Goal: Information Seeking & Learning: Compare options

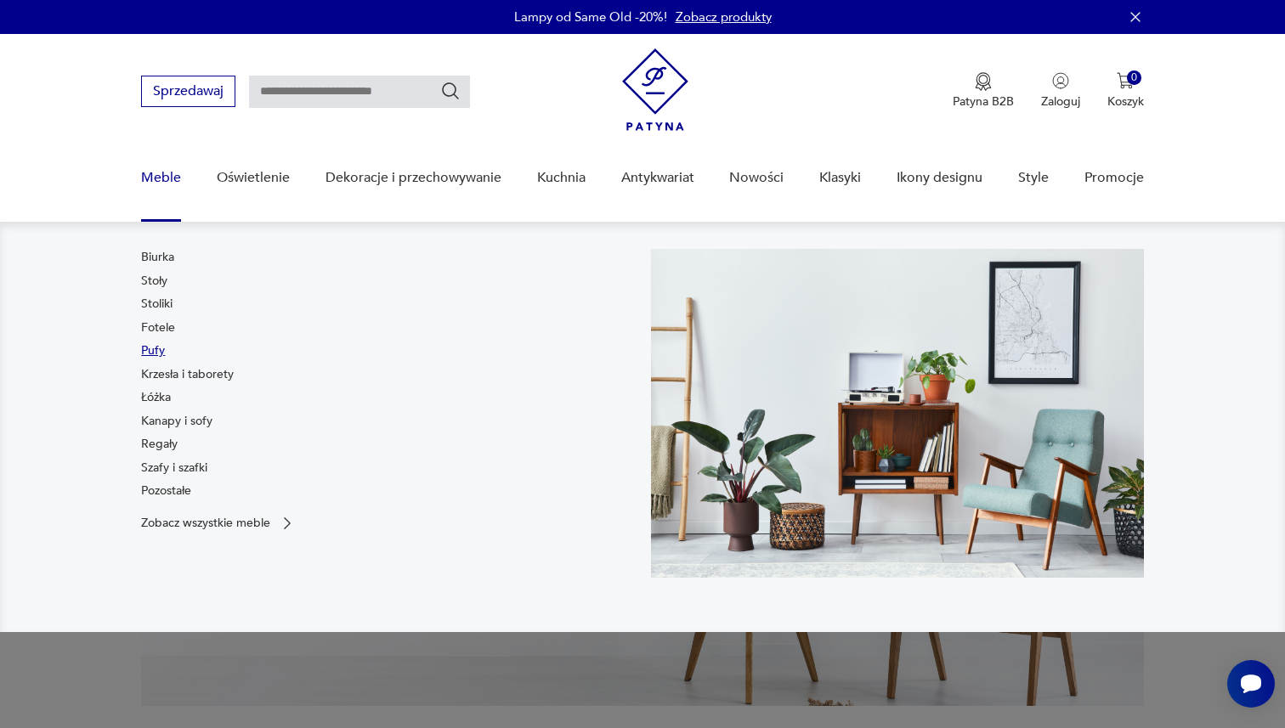
click at [149, 351] on link "Pufy" at bounding box center [153, 351] width 24 height 17
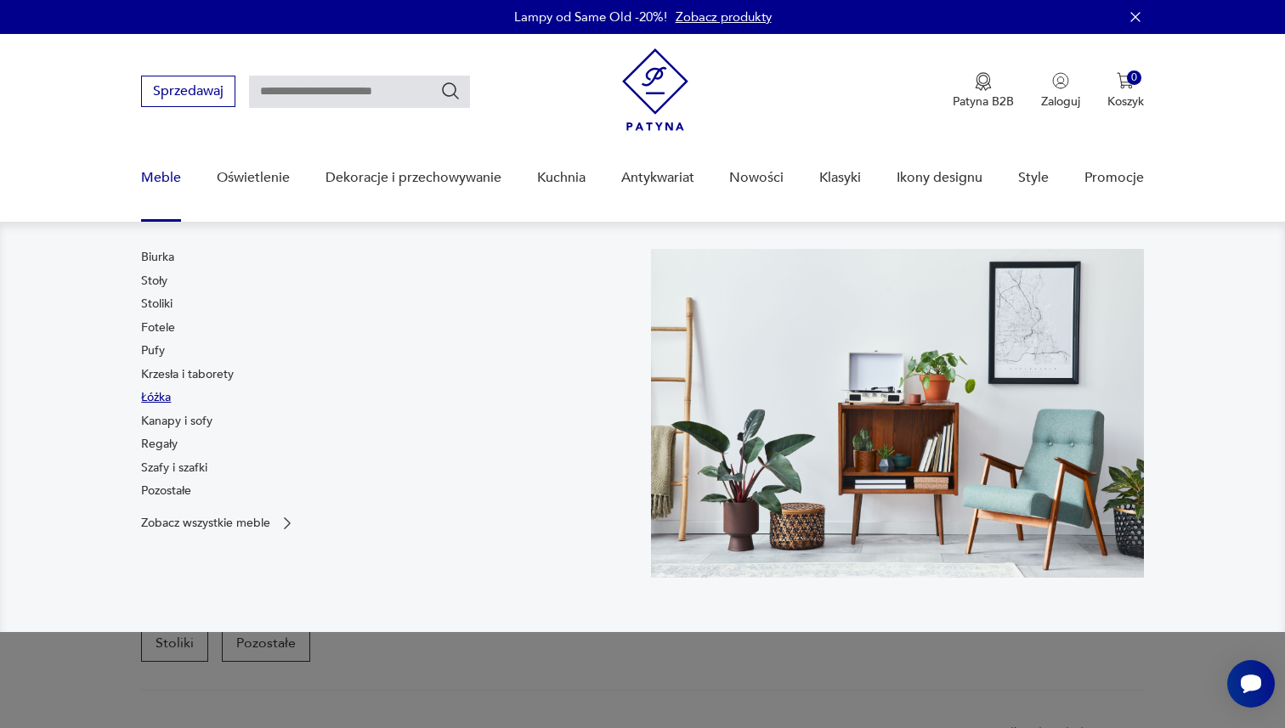
click at [158, 395] on link "Łóżka" at bounding box center [156, 397] width 30 height 17
click at [173, 484] on link "Pozostałe" at bounding box center [166, 491] width 50 height 17
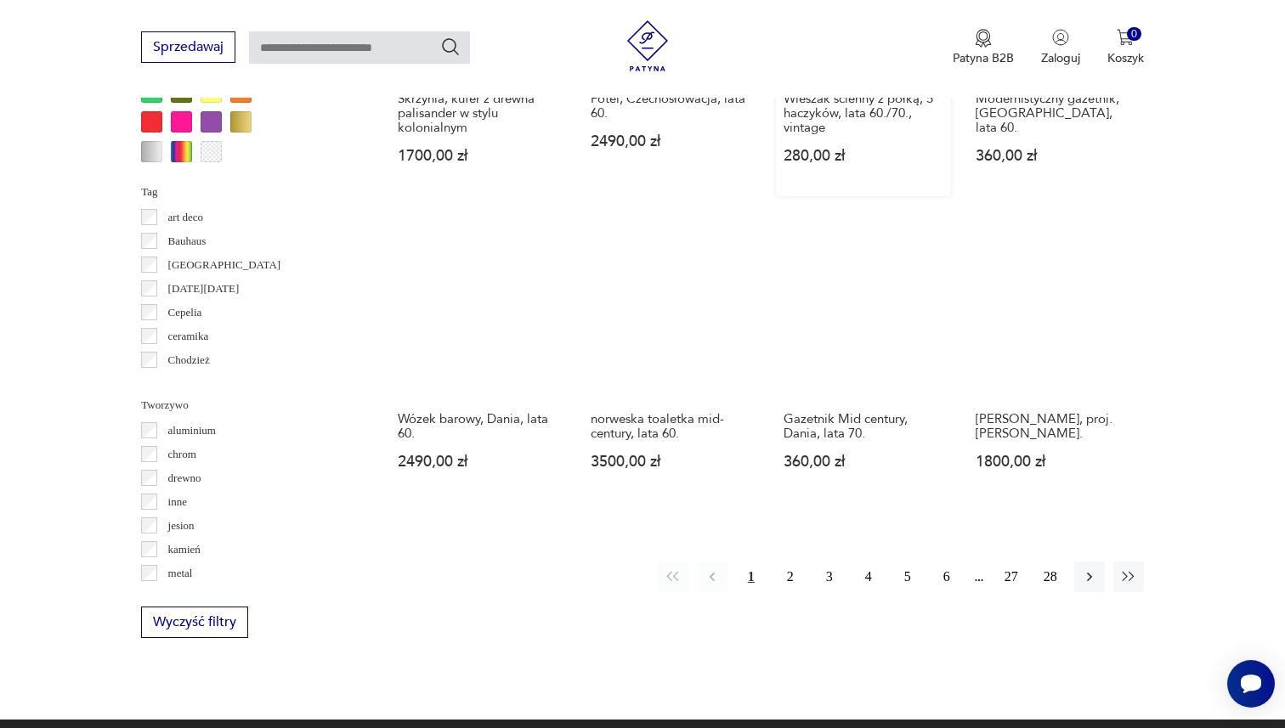
scroll to position [1541, 0]
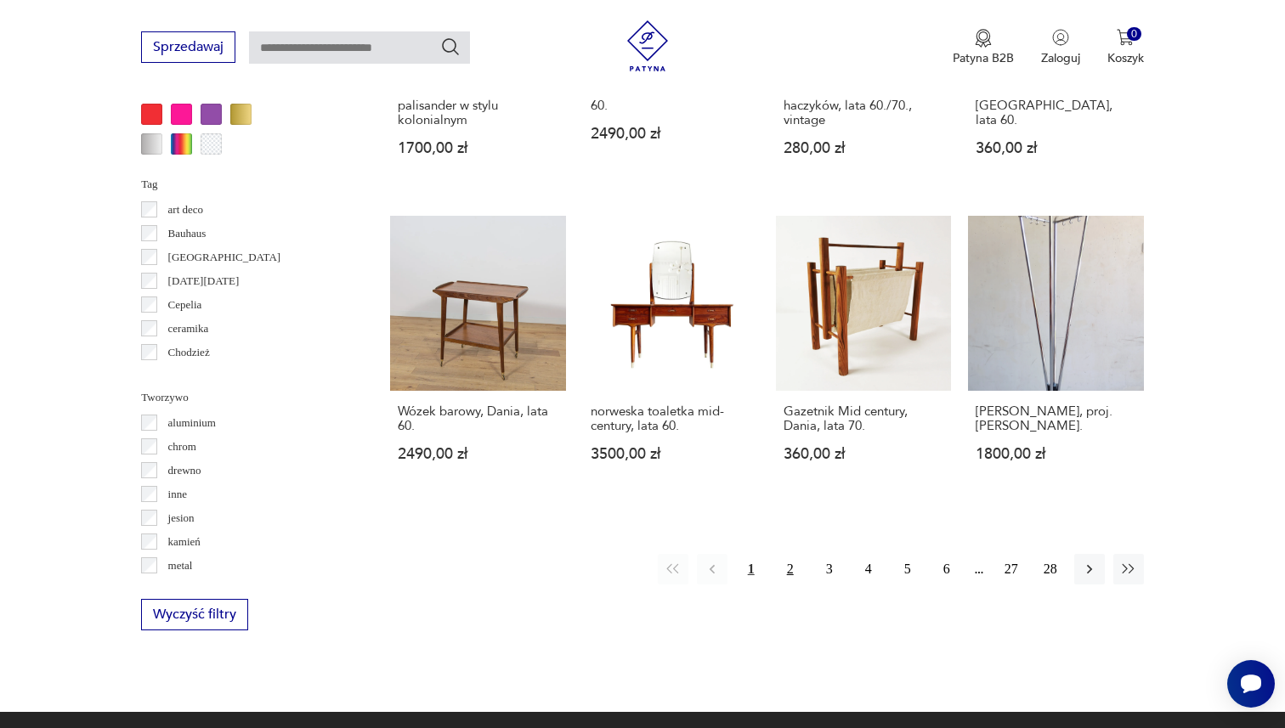
click at [784, 554] on button "2" at bounding box center [790, 569] width 31 height 31
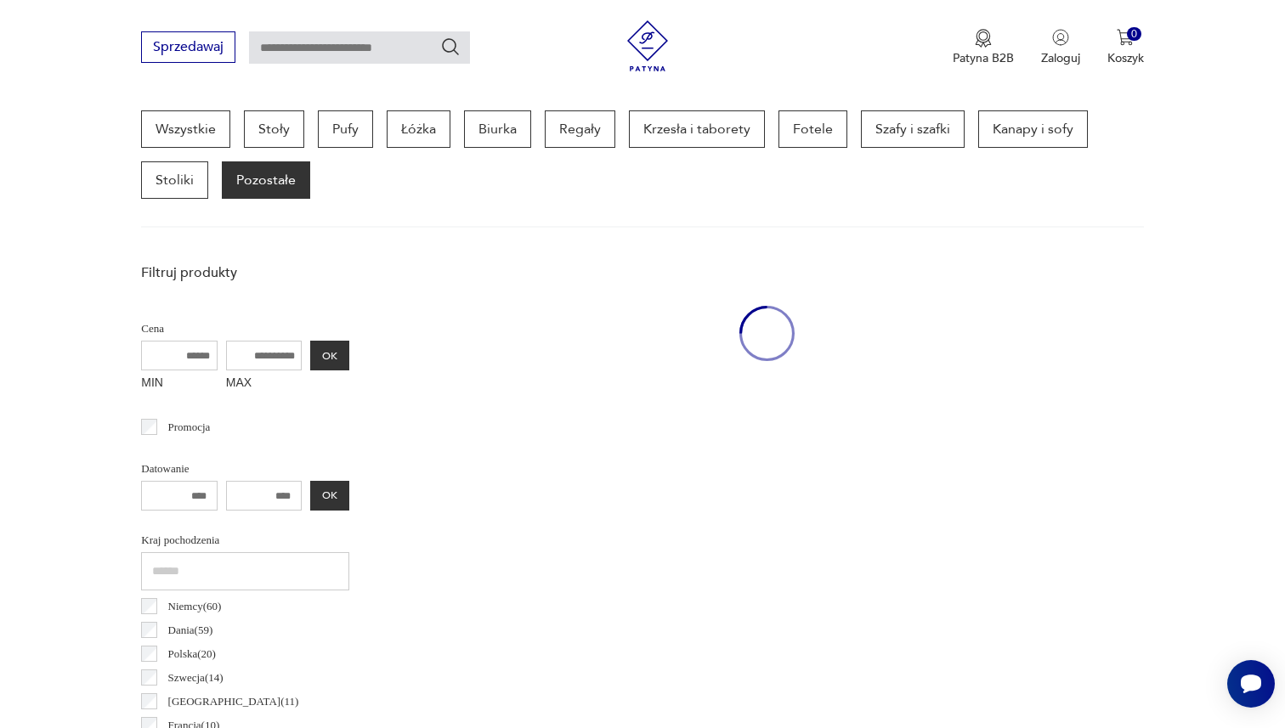
scroll to position [451, 0]
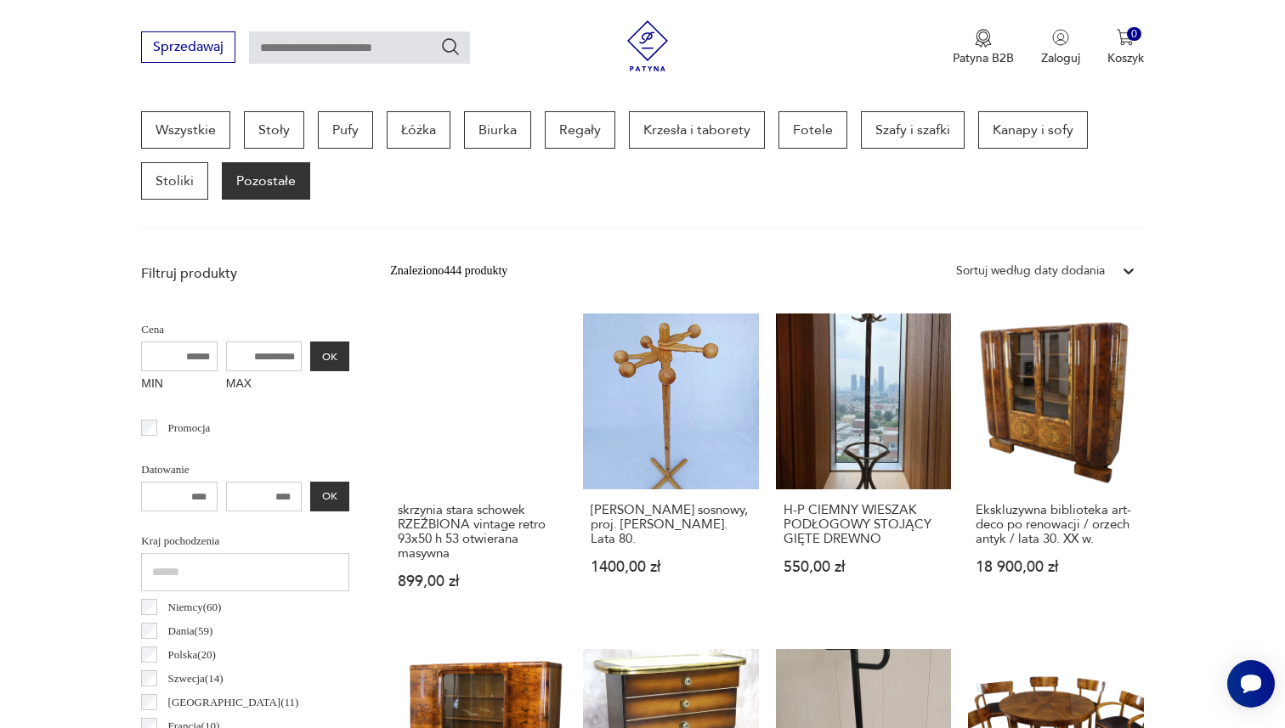
scroll to position [1541, 0]
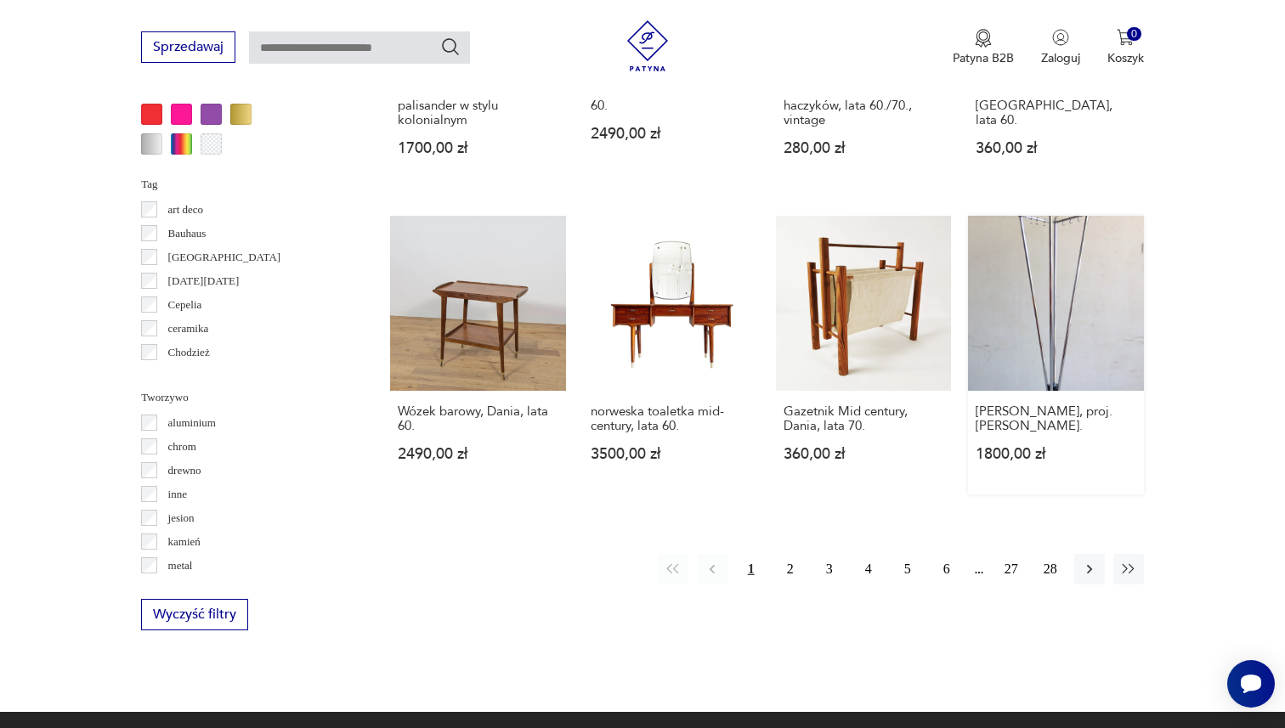
click at [988, 332] on link "Wieszak Bauhaus, proj. Willy Van der Meeren. 1800,00 zł" at bounding box center [1056, 356] width 176 height 280
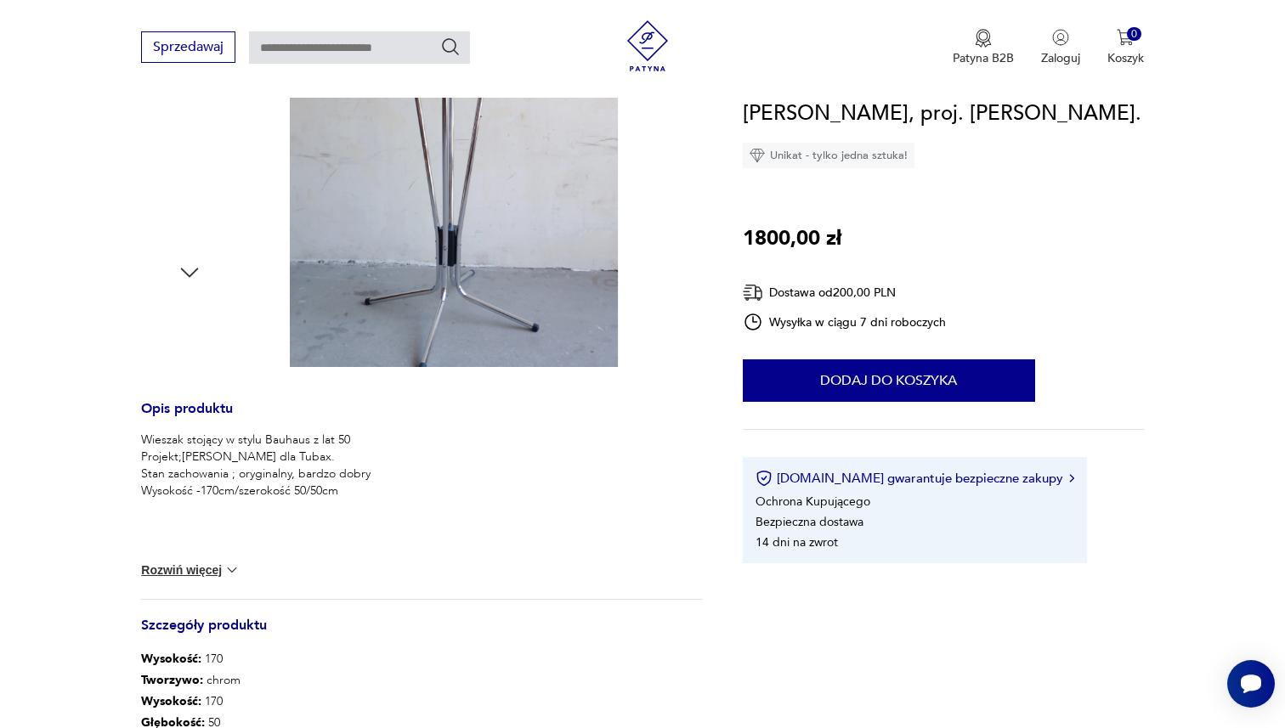
scroll to position [499, 0]
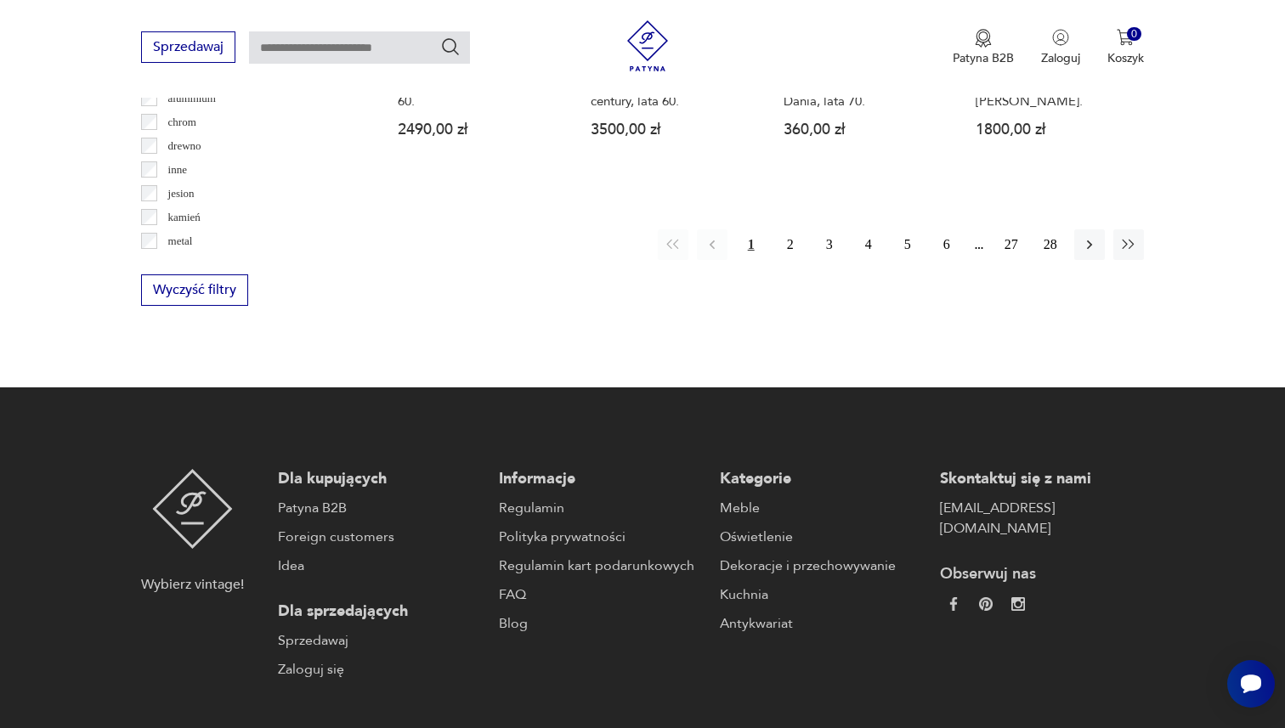
scroll to position [1814, 0]
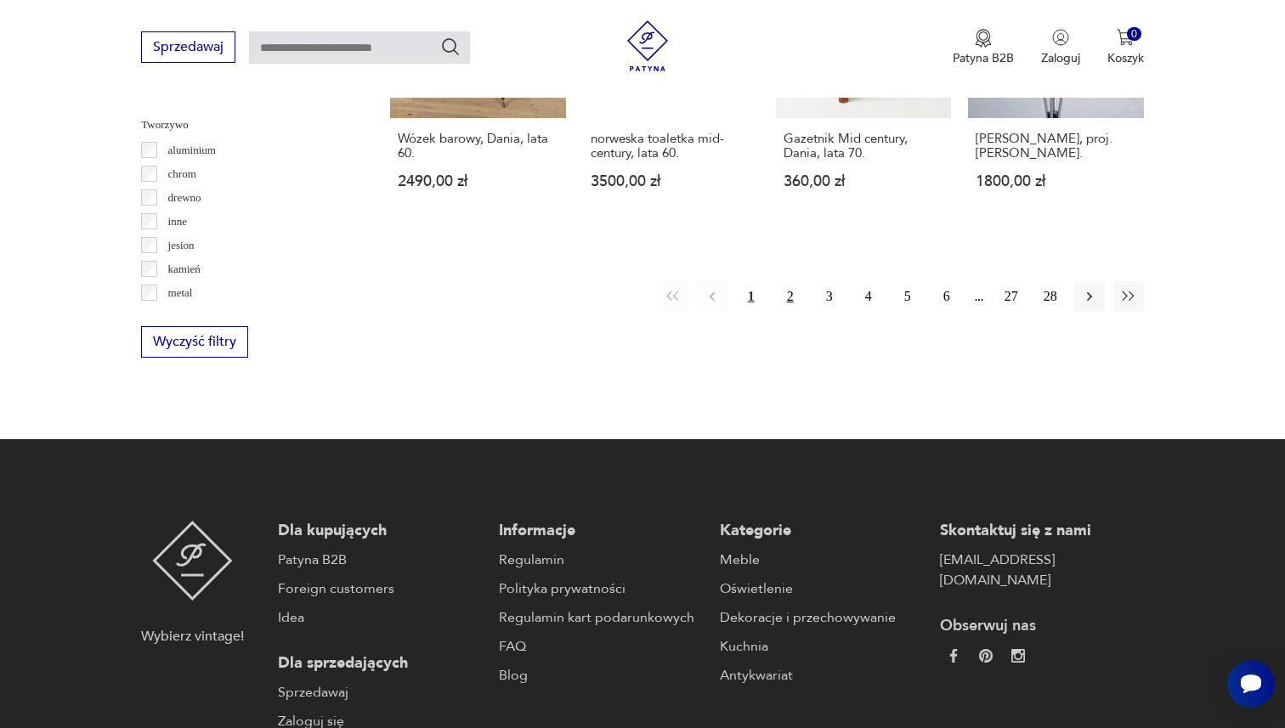
click at [783, 281] on button "2" at bounding box center [790, 296] width 31 height 31
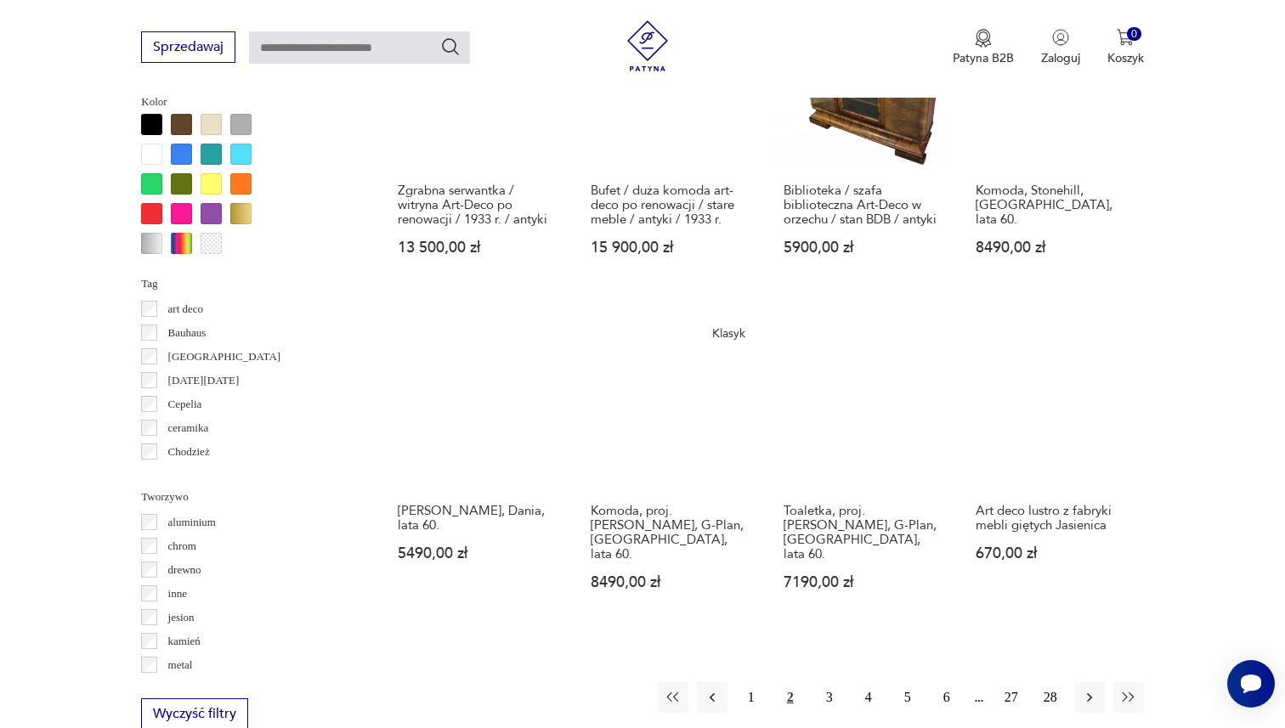
scroll to position [1565, 0]
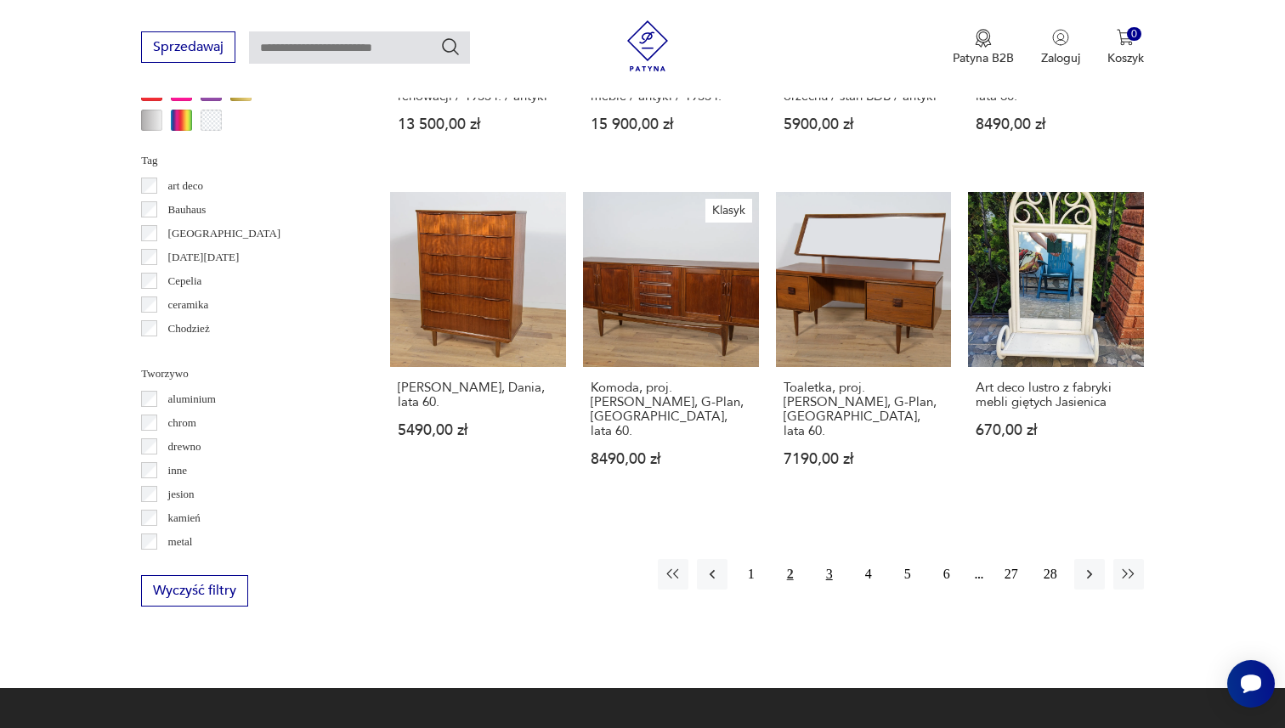
click at [825, 559] on button "3" at bounding box center [829, 574] width 31 height 31
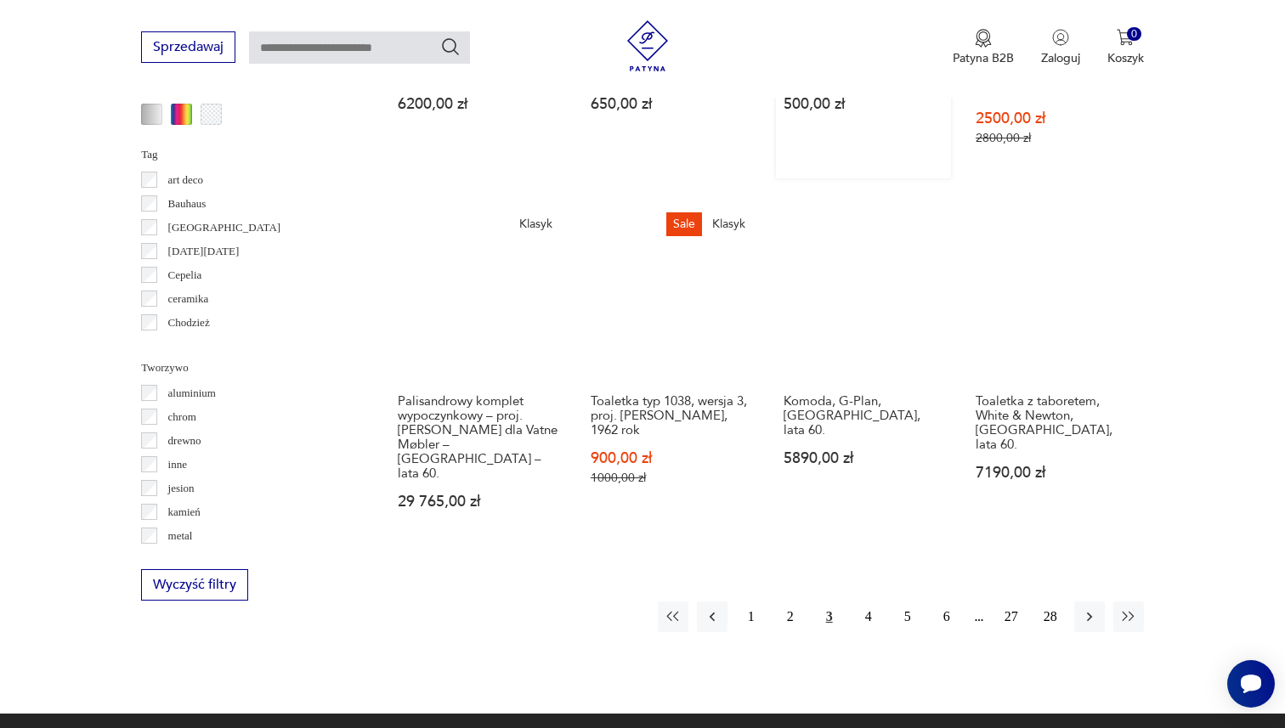
scroll to position [1585, 0]
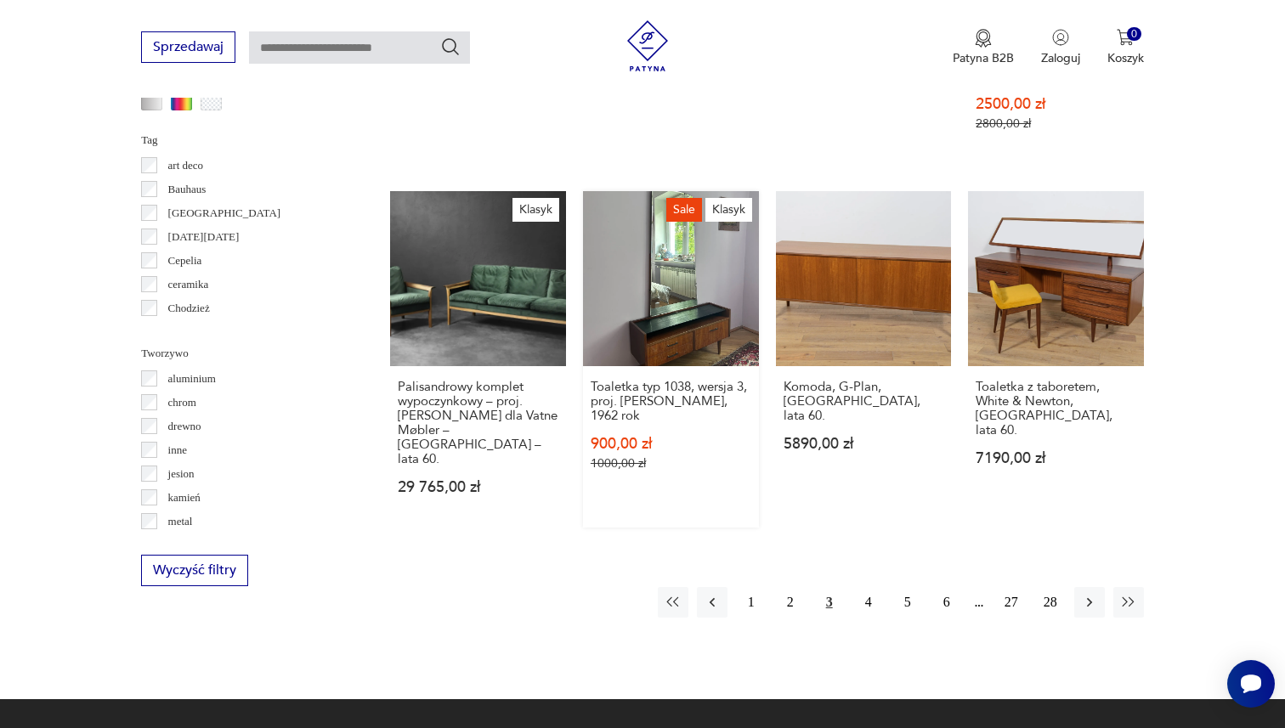
click at [641, 279] on link "Sale Klasyk Toaletka typ 1038, wersja 3, proj. Marian Grabiński, 1962 rok 900,0…" at bounding box center [671, 359] width 176 height 337
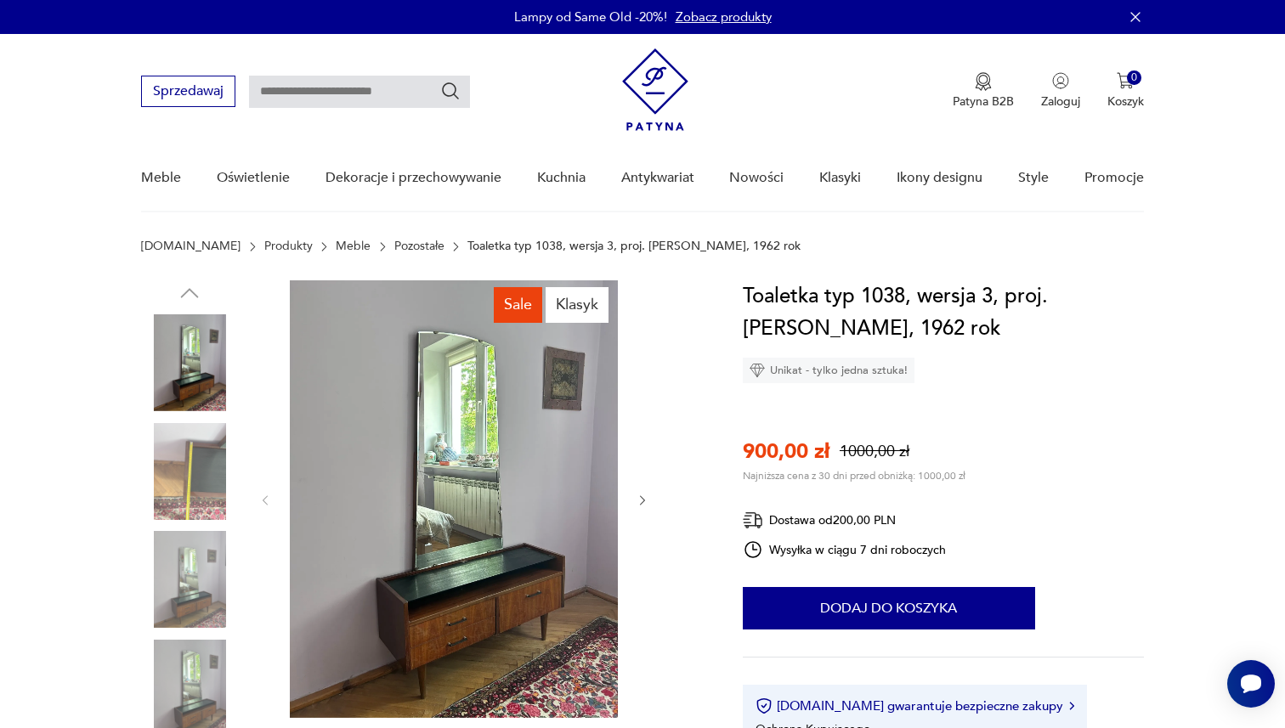
click at [475, 373] on img at bounding box center [454, 499] width 328 height 438
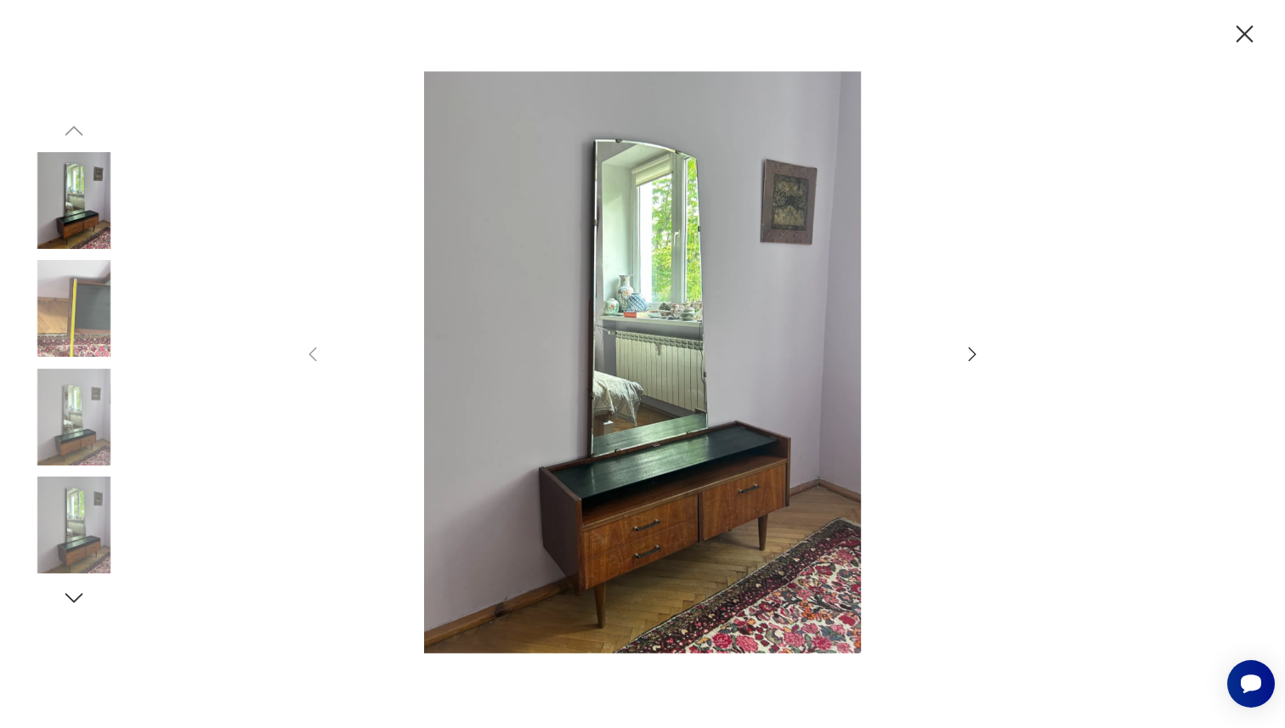
click at [968, 353] on icon "button" at bounding box center [972, 354] width 20 height 20
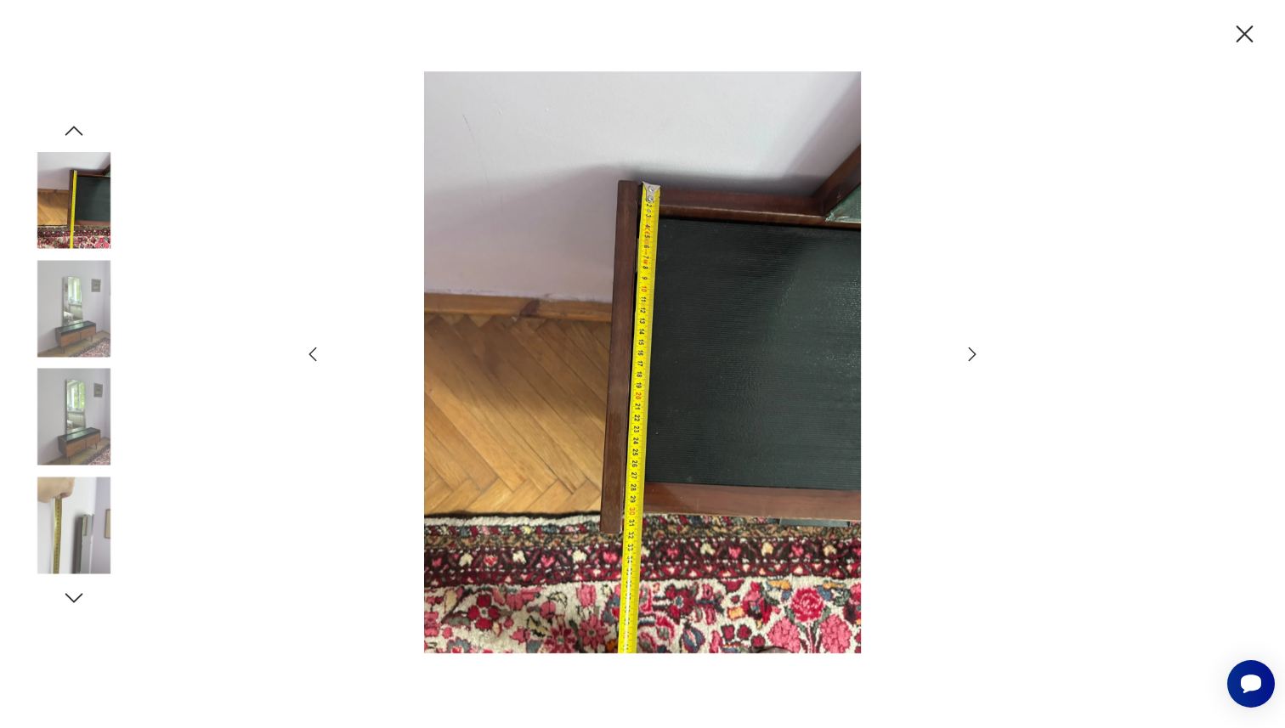
click at [972, 353] on icon "button" at bounding box center [972, 354] width 20 height 20
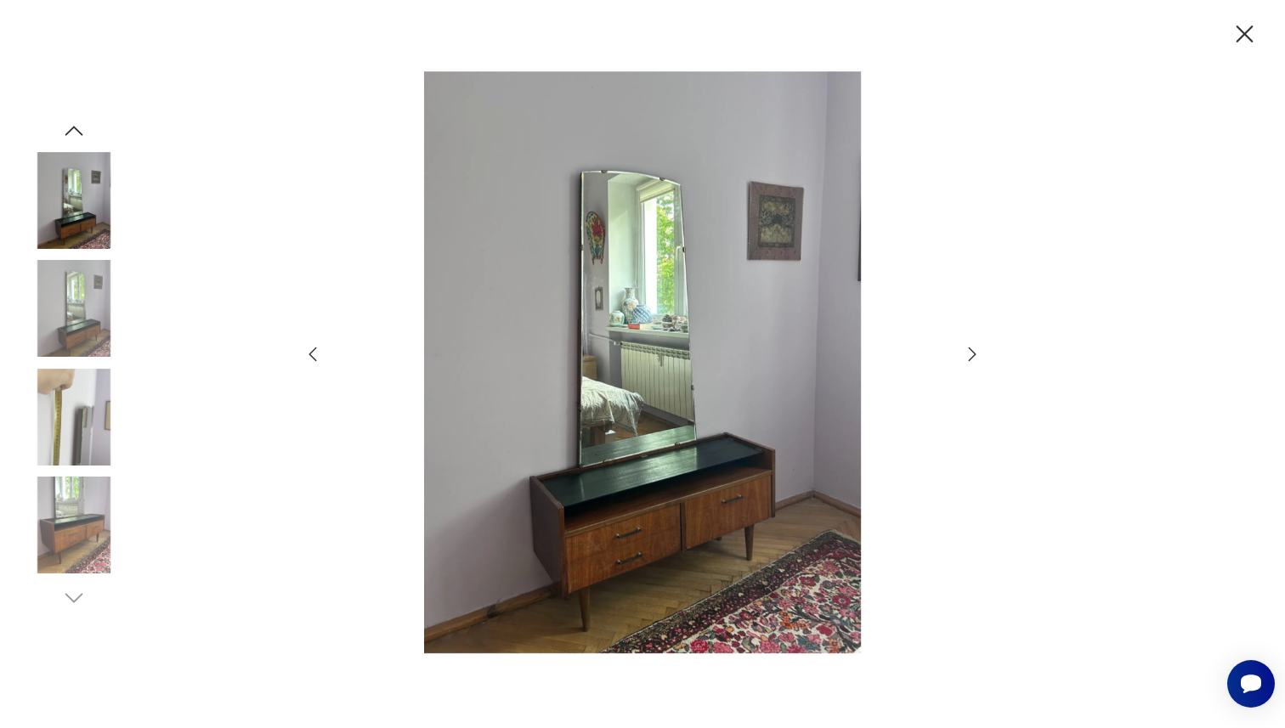
click at [972, 353] on icon "button" at bounding box center [972, 354] width 20 height 20
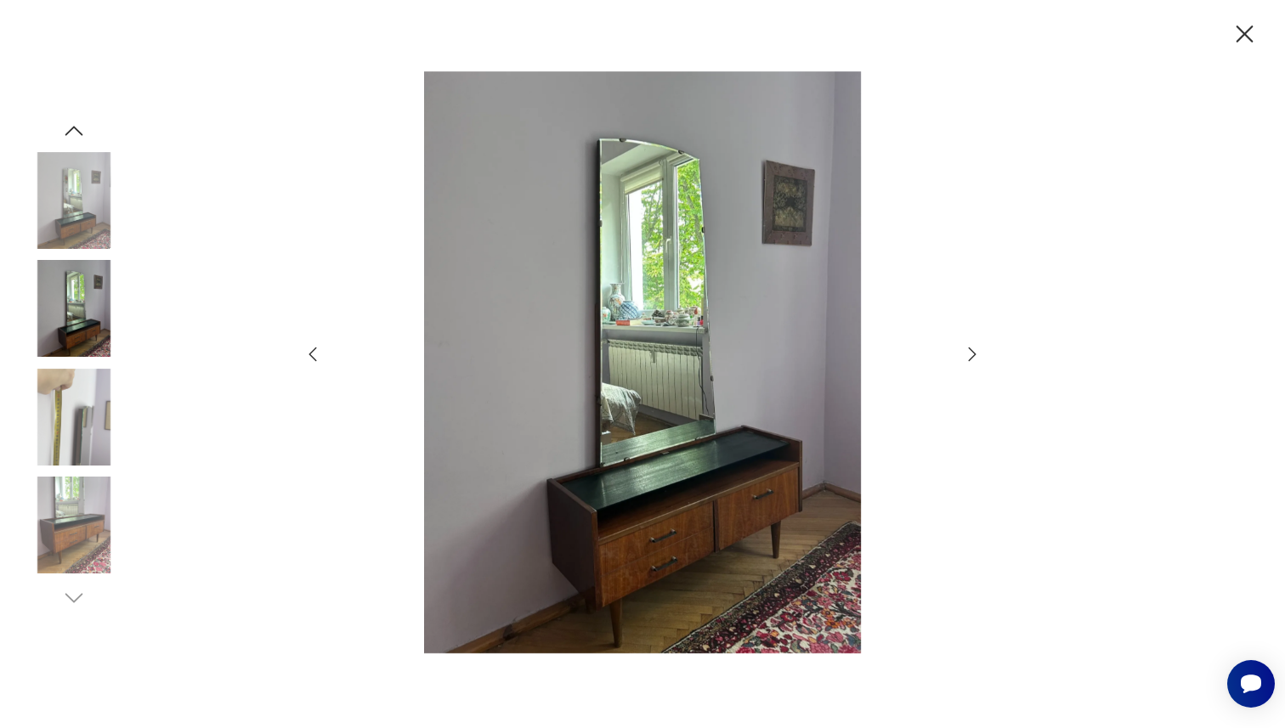
click at [972, 353] on icon "button" at bounding box center [972, 354] width 20 height 20
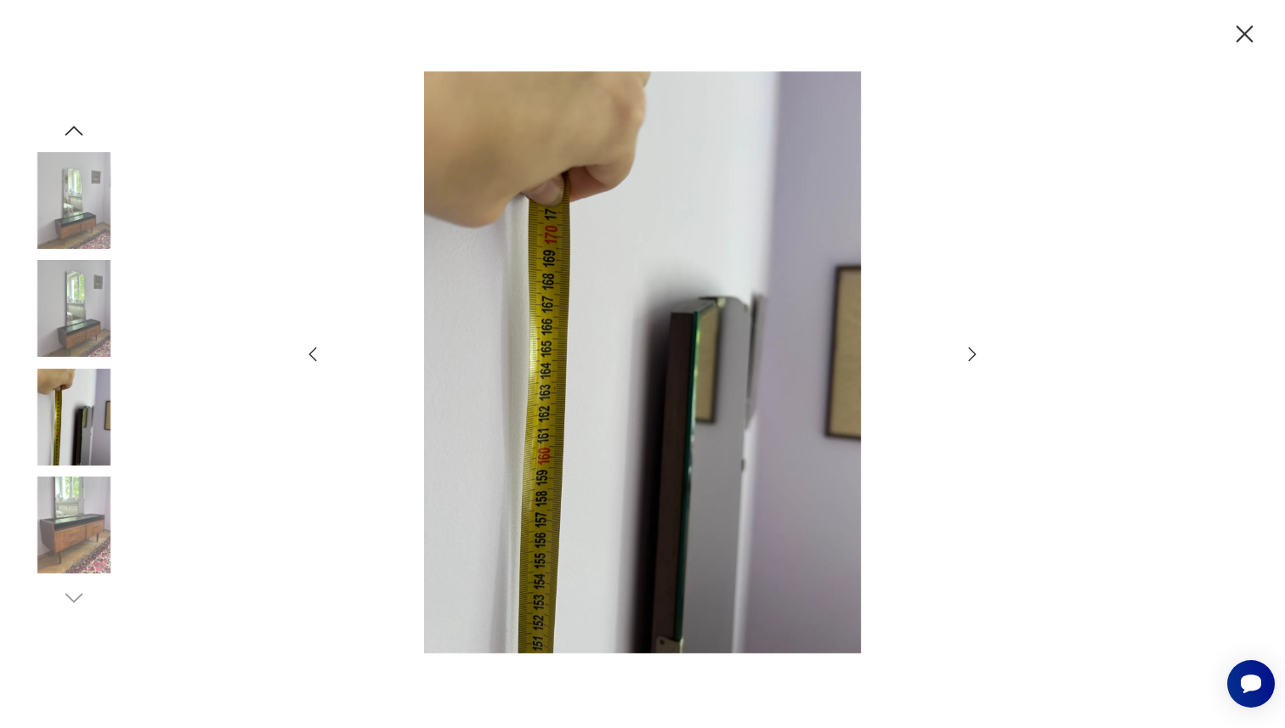
click at [972, 353] on icon "button" at bounding box center [972, 354] width 20 height 20
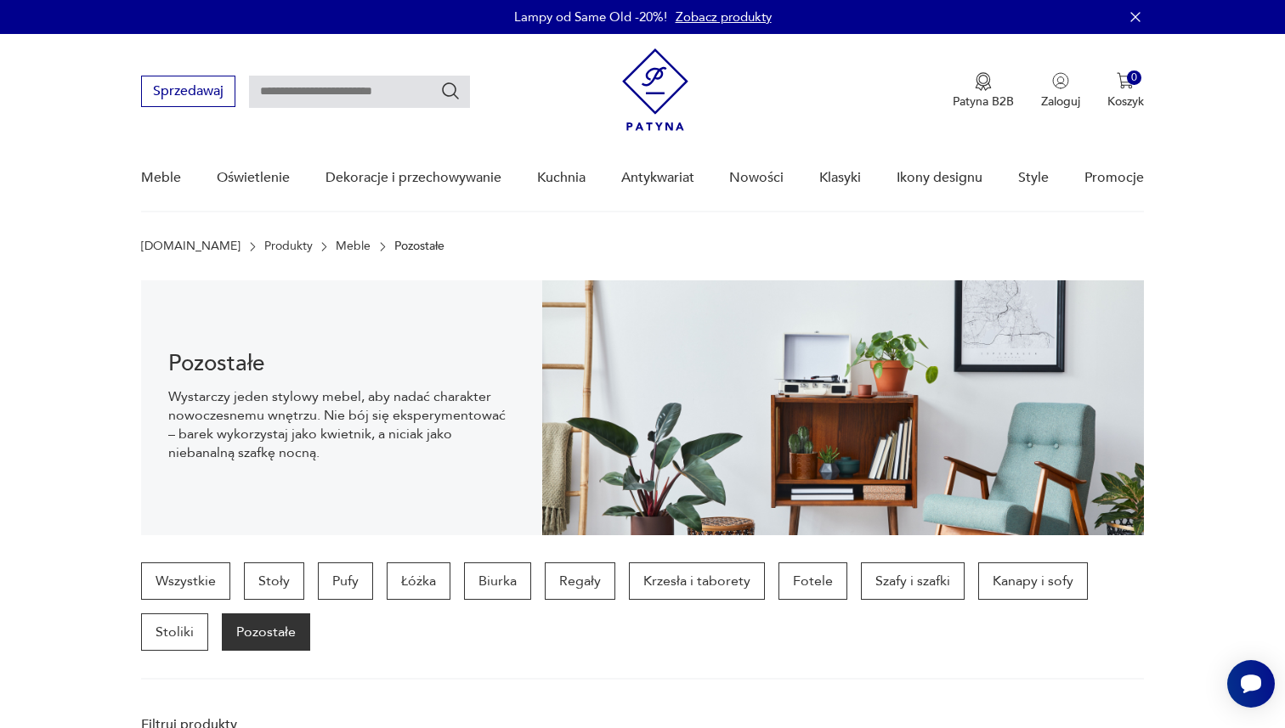
scroll to position [1742, 0]
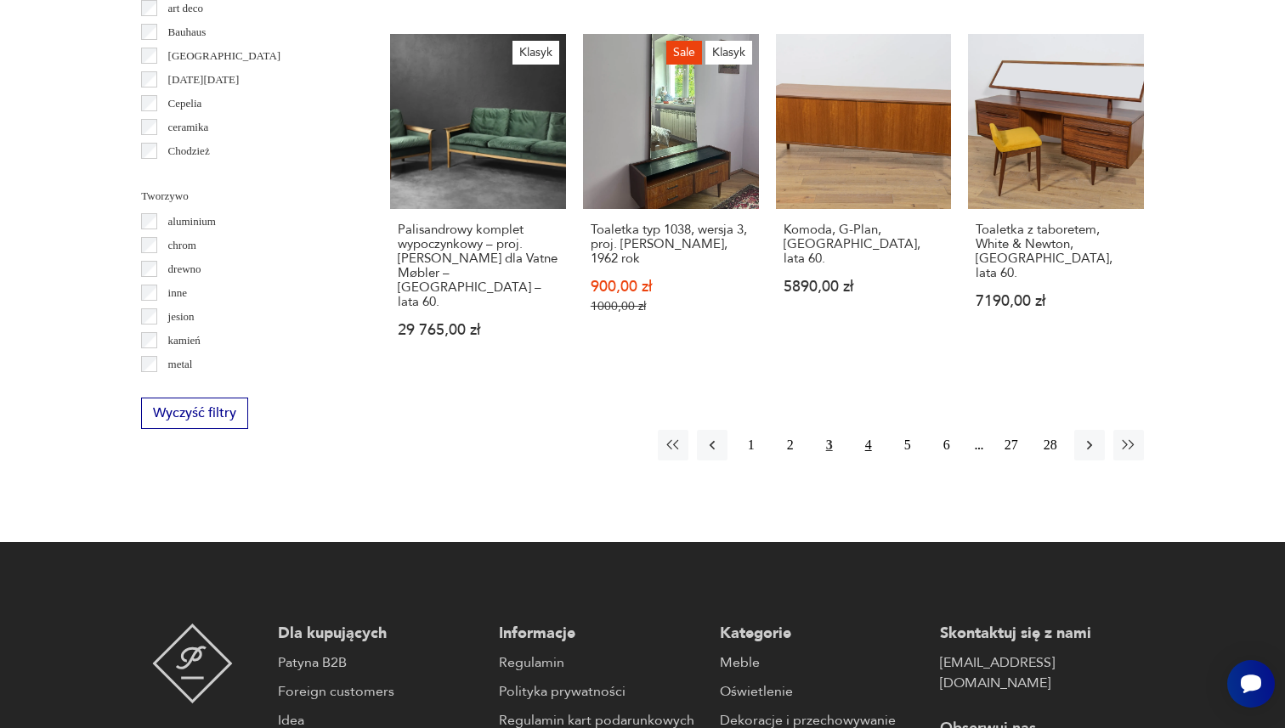
click at [860, 430] on button "4" at bounding box center [868, 445] width 31 height 31
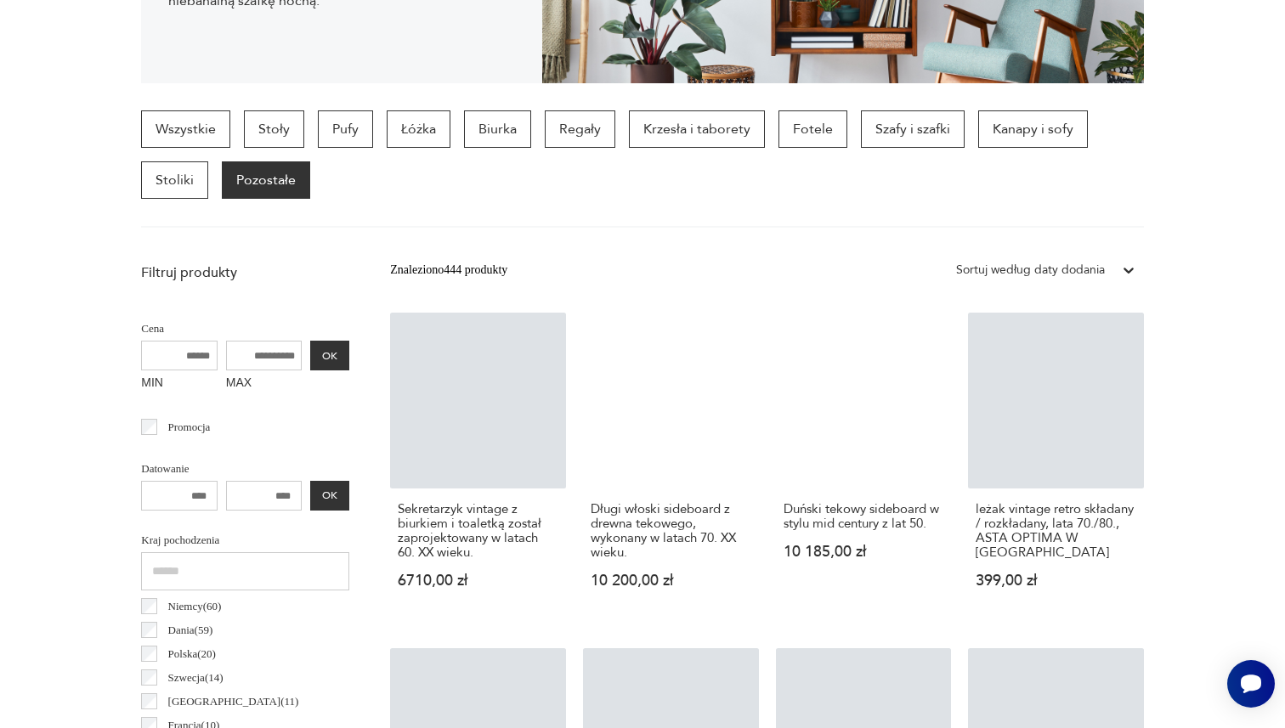
scroll to position [451, 0]
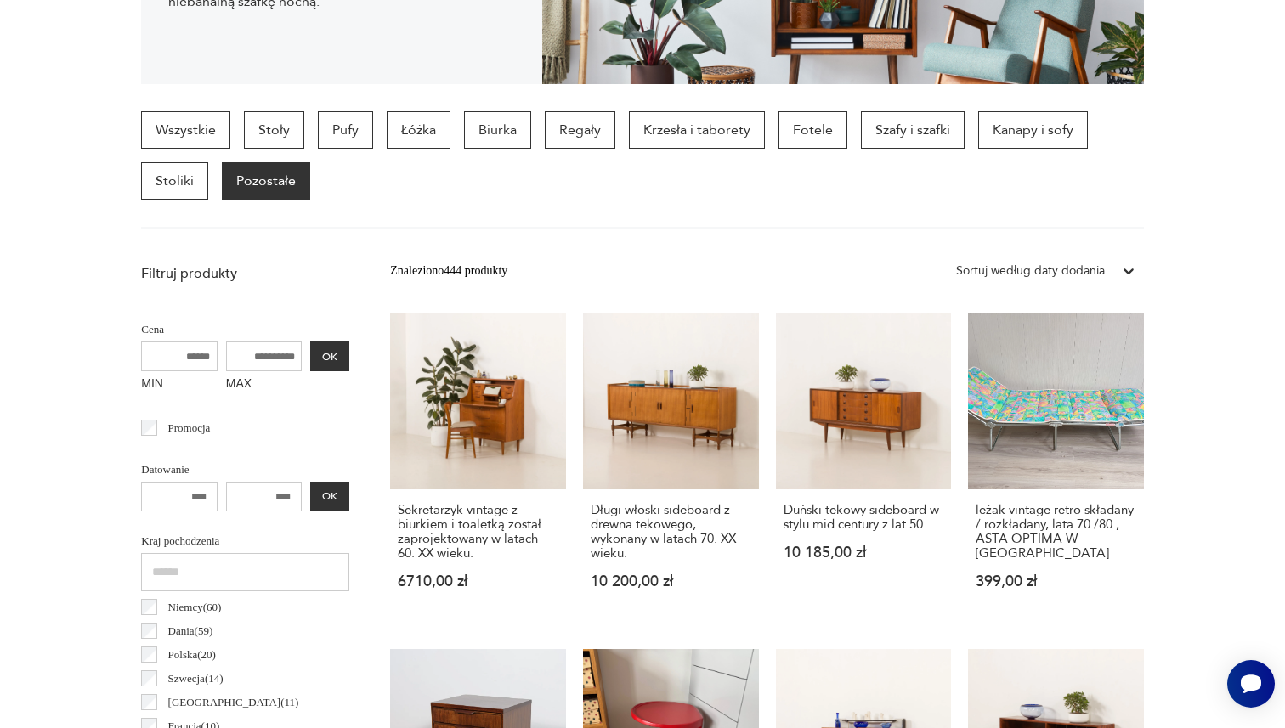
click at [743, 201] on div "Wszystkie Stoły Pufy Łóżka Biurka Regały Krzesła i taborety Fotele Szafy i szaf…" at bounding box center [642, 169] width 1002 height 117
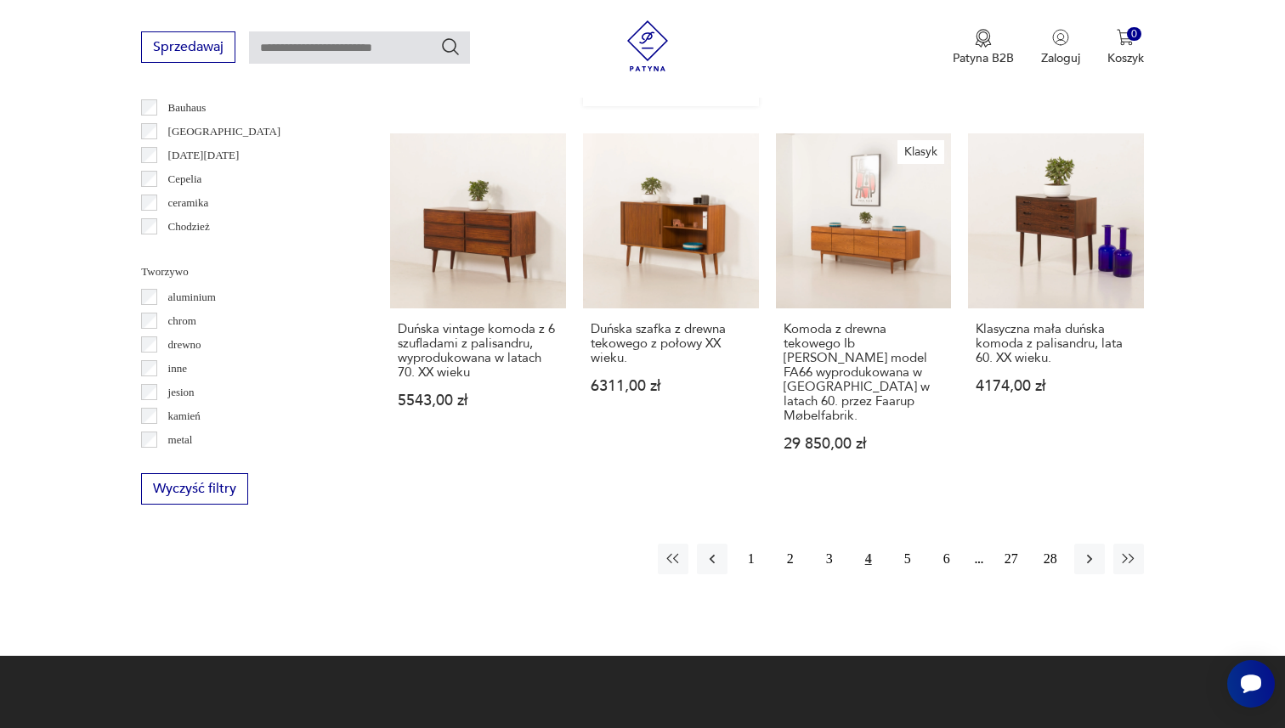
scroll to position [1684, 0]
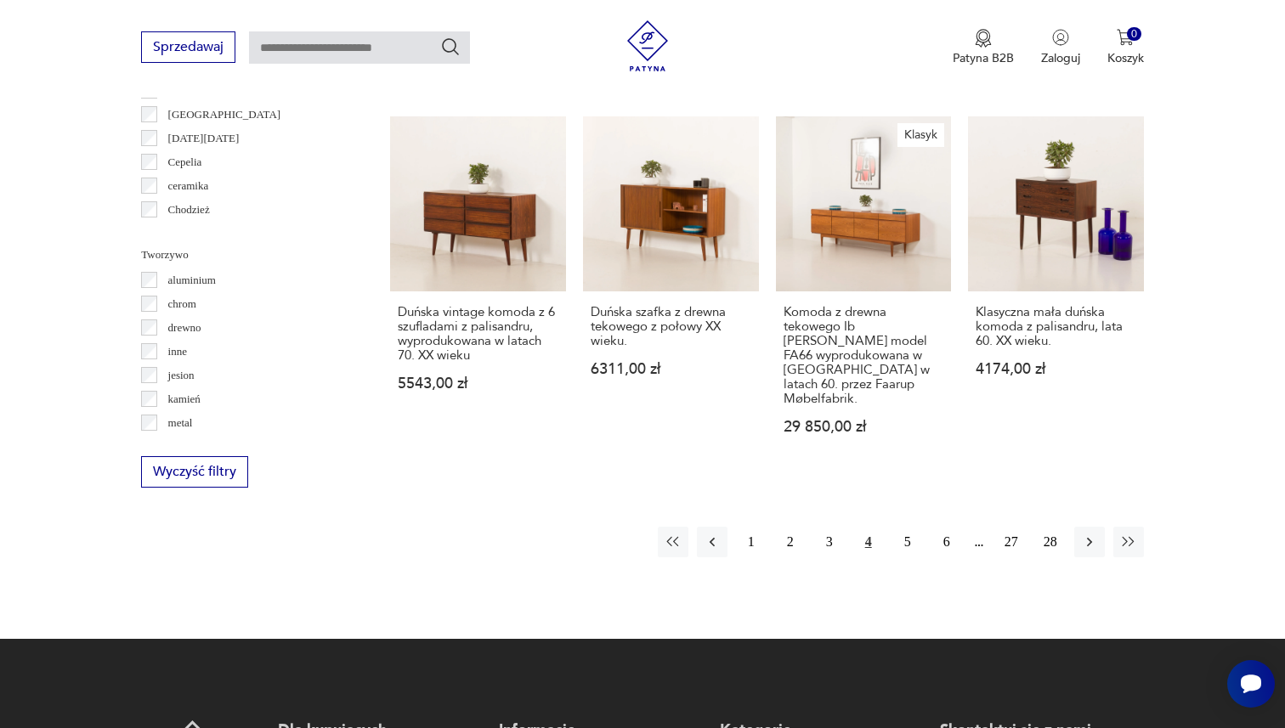
click at [923, 527] on div "1 2 3 4 5 6 27 28" at bounding box center [901, 542] width 486 height 31
click at [919, 527] on button "5" at bounding box center [907, 542] width 31 height 31
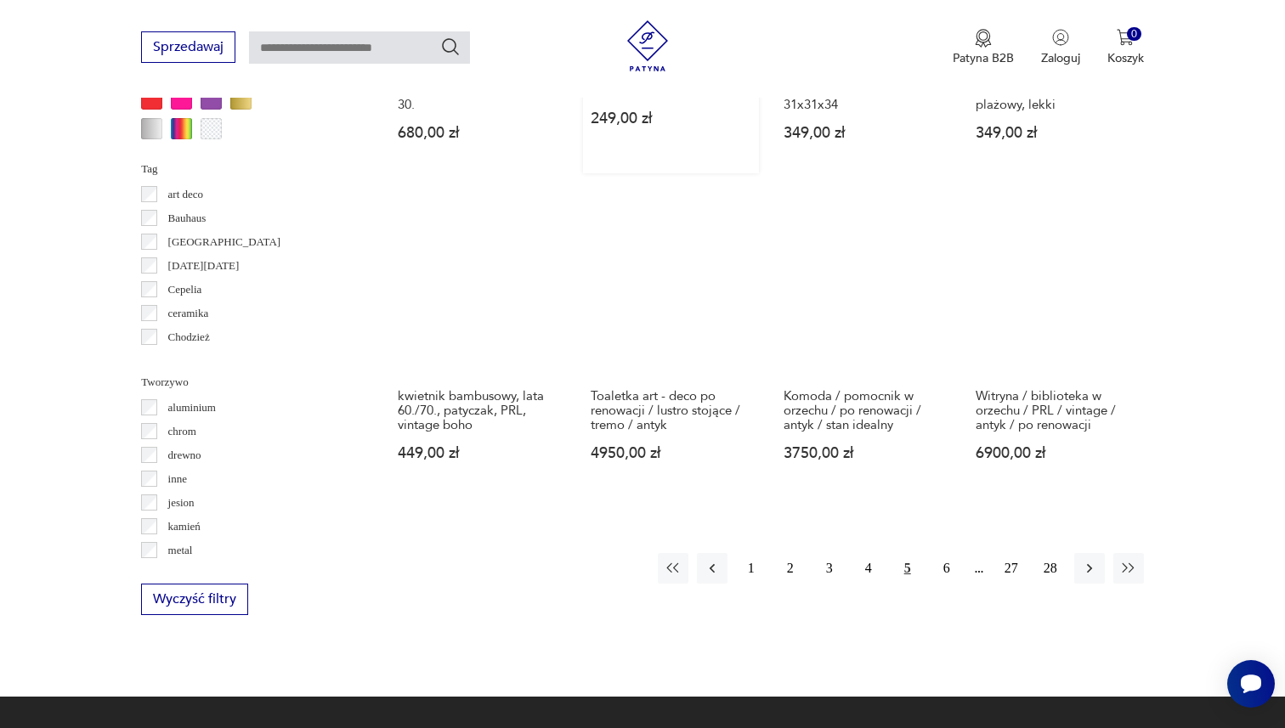
scroll to position [1574, 0]
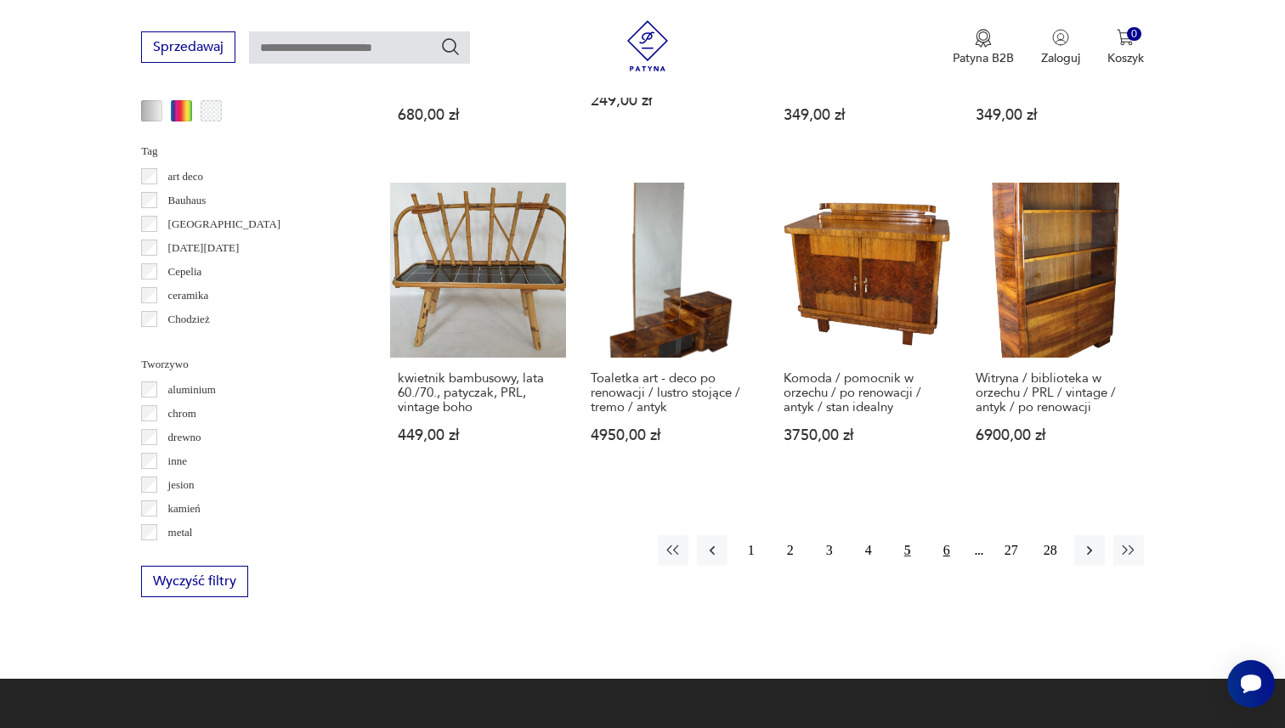
click at [954, 551] on button "6" at bounding box center [946, 550] width 31 height 31
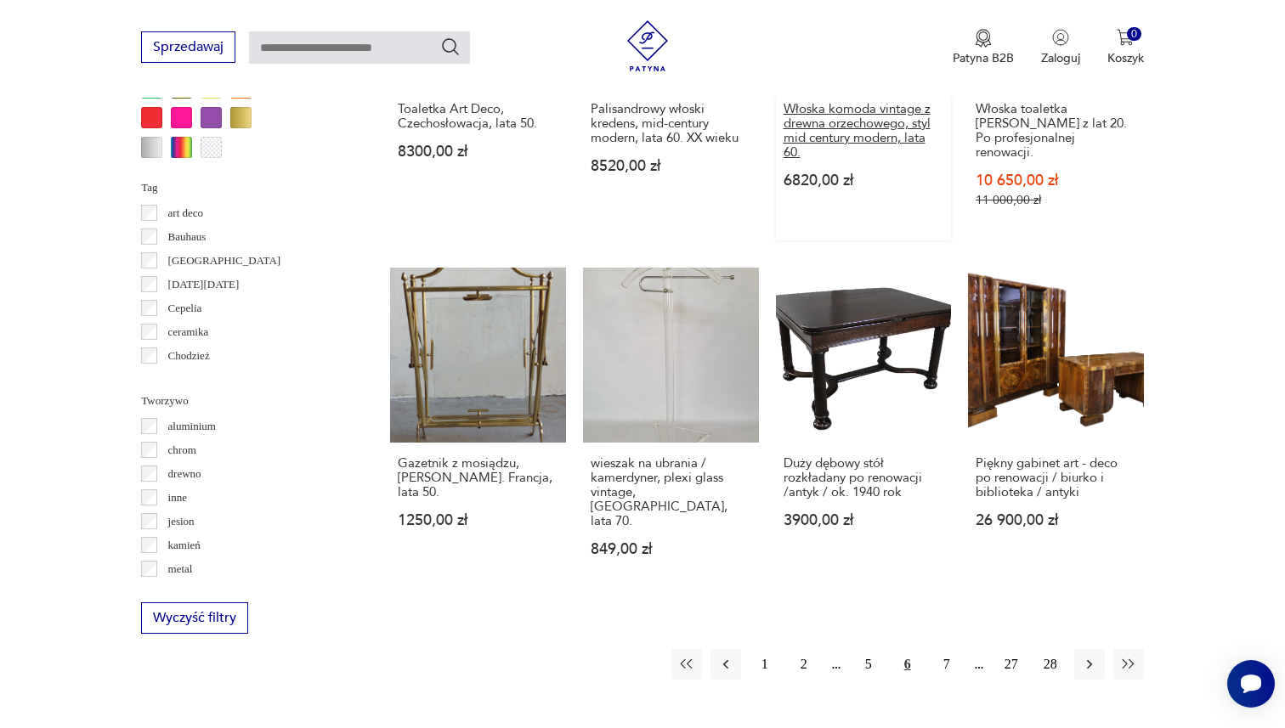
scroll to position [1558, 0]
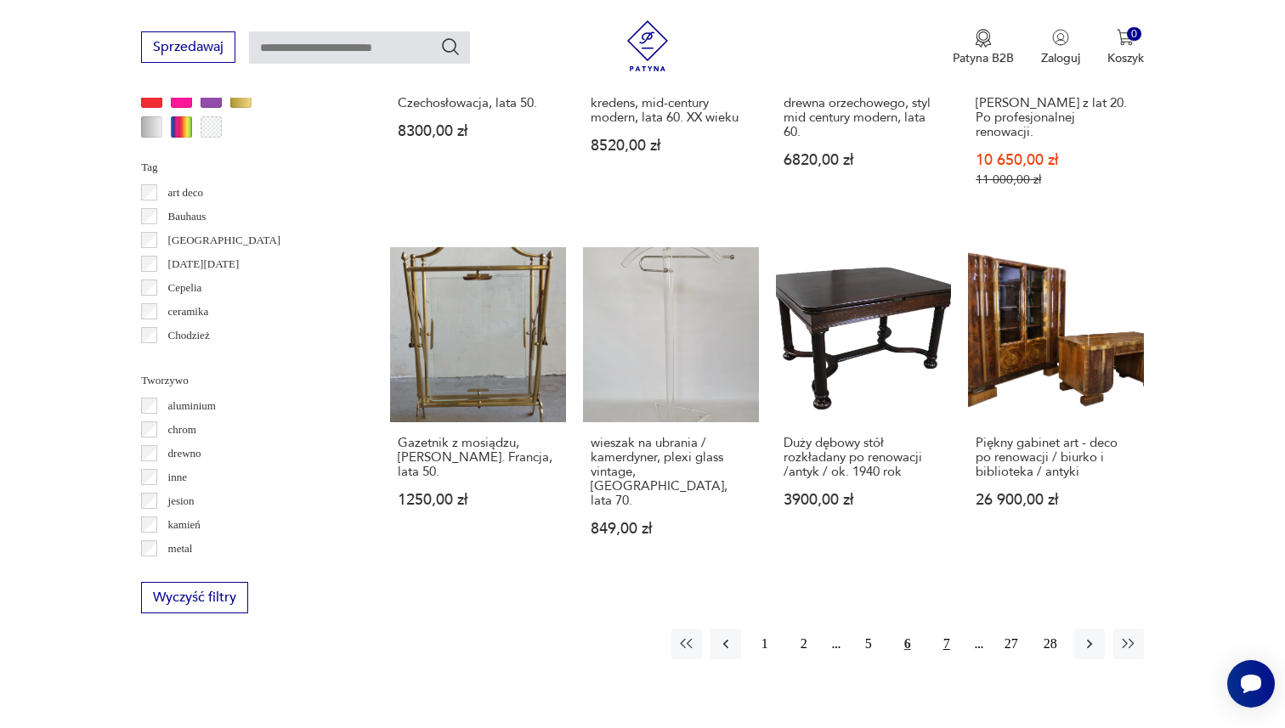
click at [953, 629] on button "7" at bounding box center [946, 644] width 31 height 31
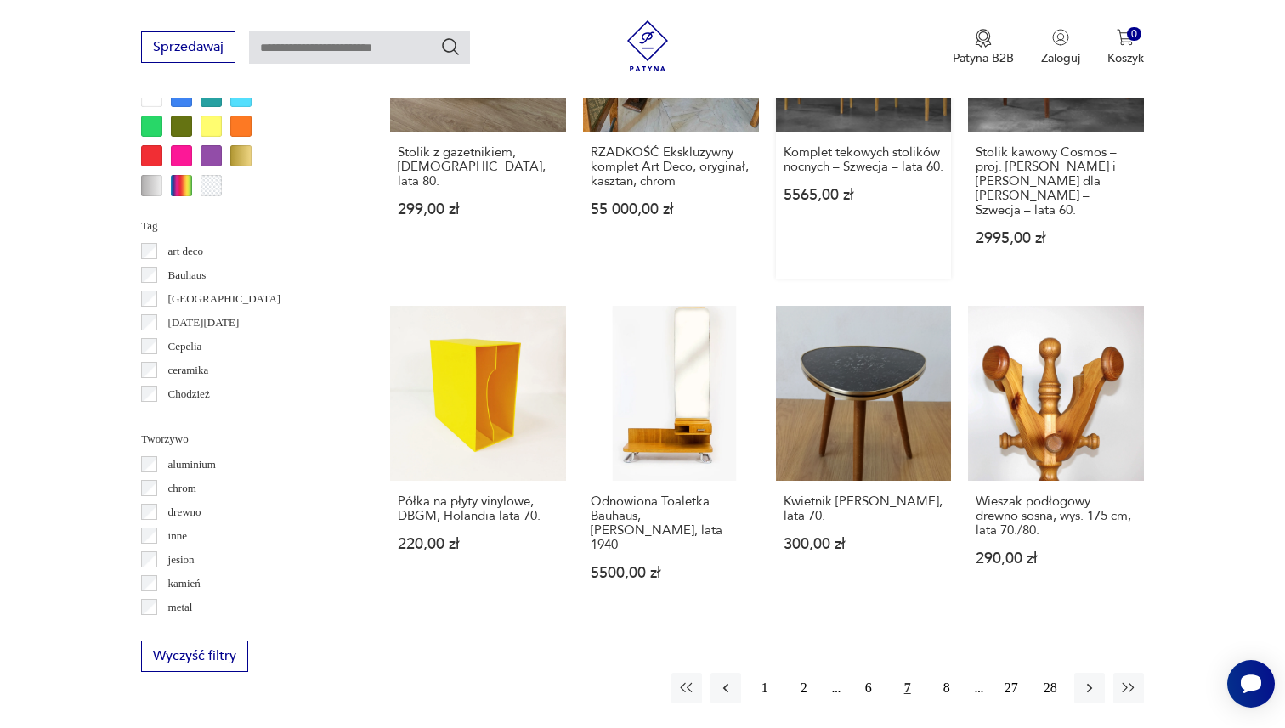
scroll to position [1537, 0]
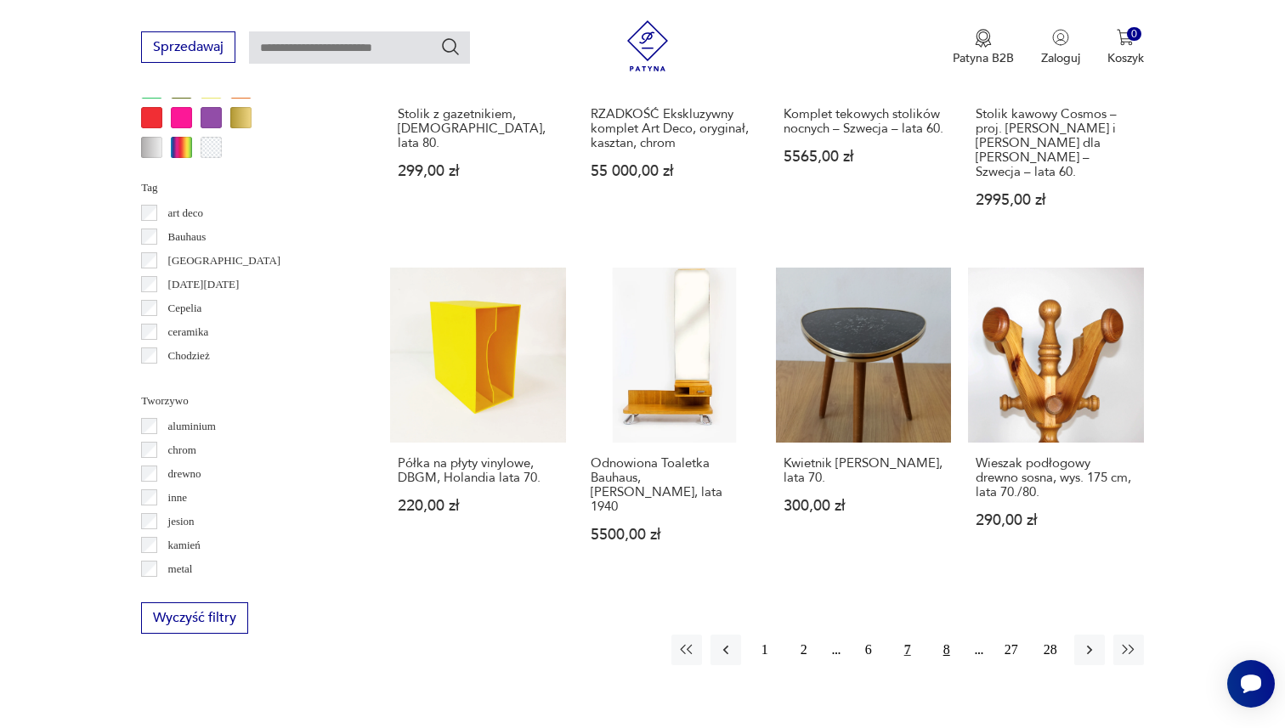
click at [943, 635] on button "8" at bounding box center [946, 650] width 31 height 31
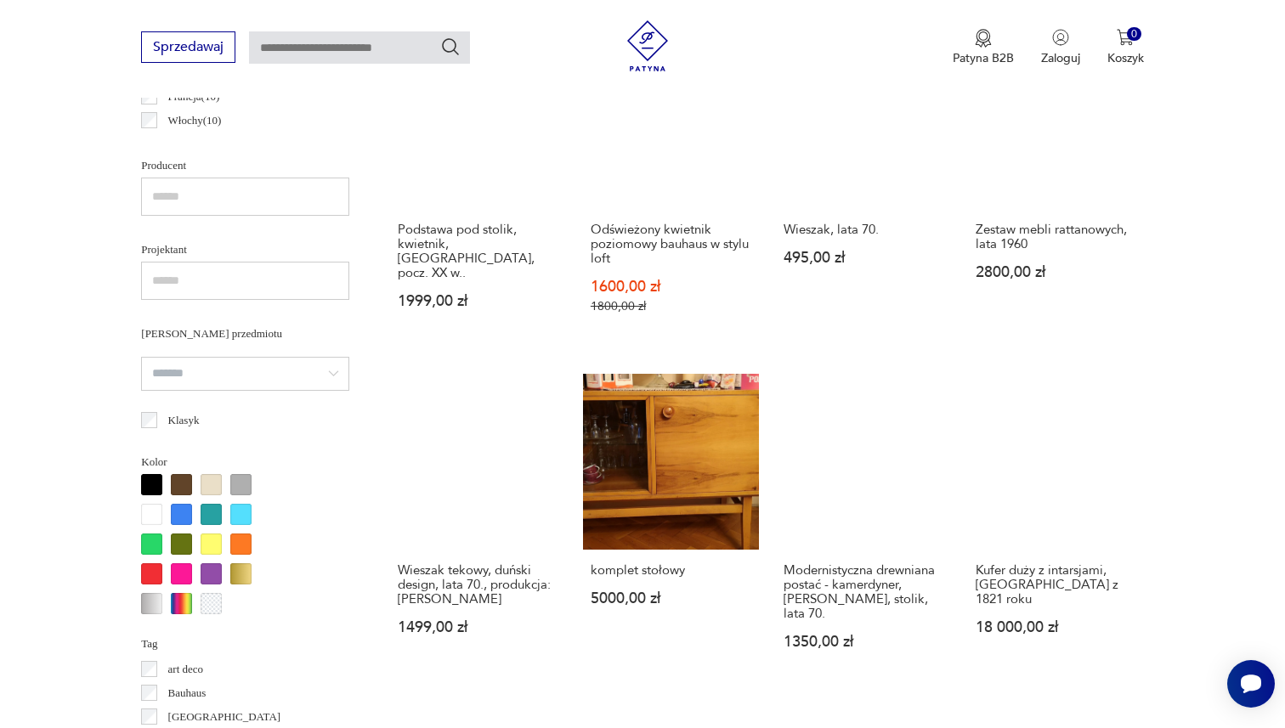
scroll to position [1147, 0]
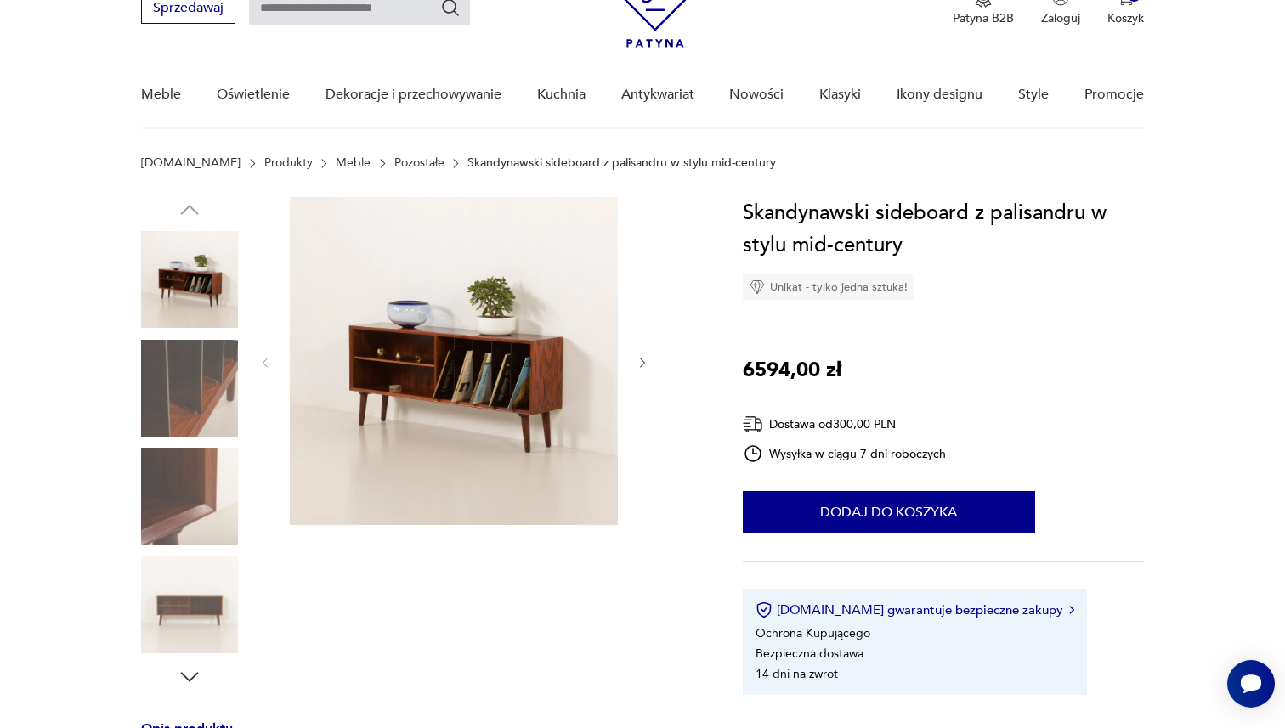
scroll to position [101, 0]
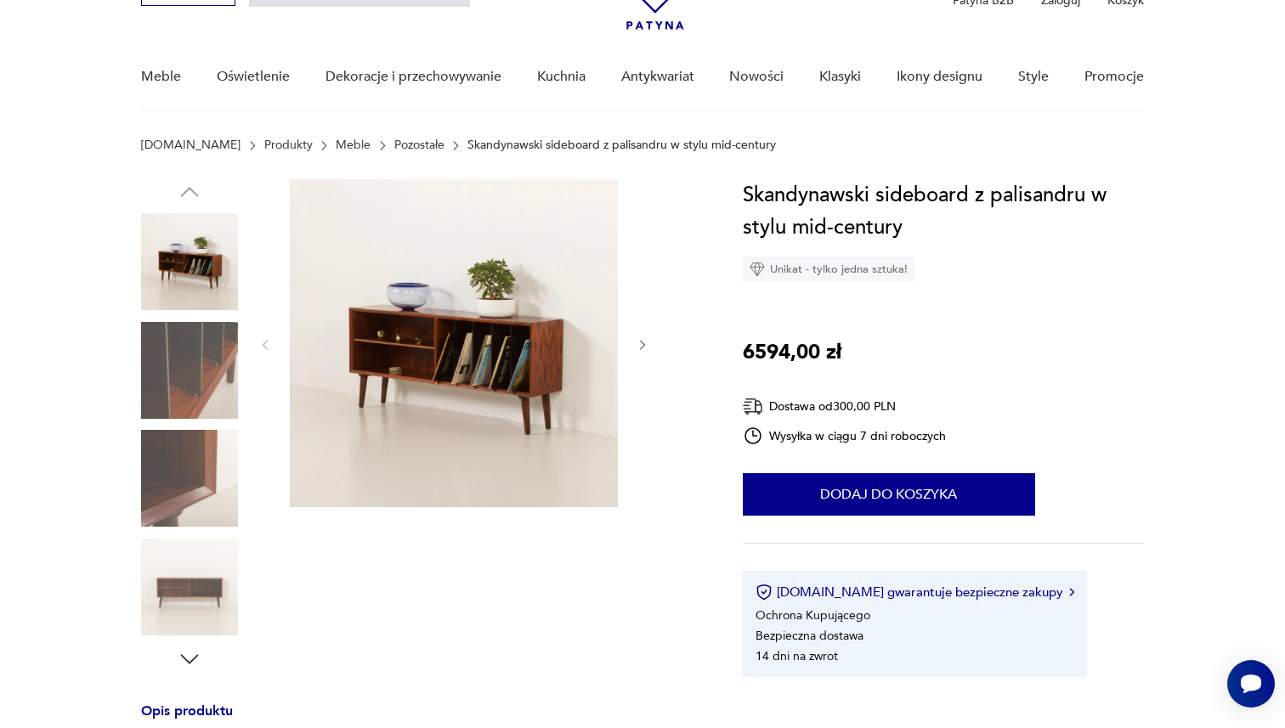
click at [461, 367] on img at bounding box center [454, 343] width 328 height 328
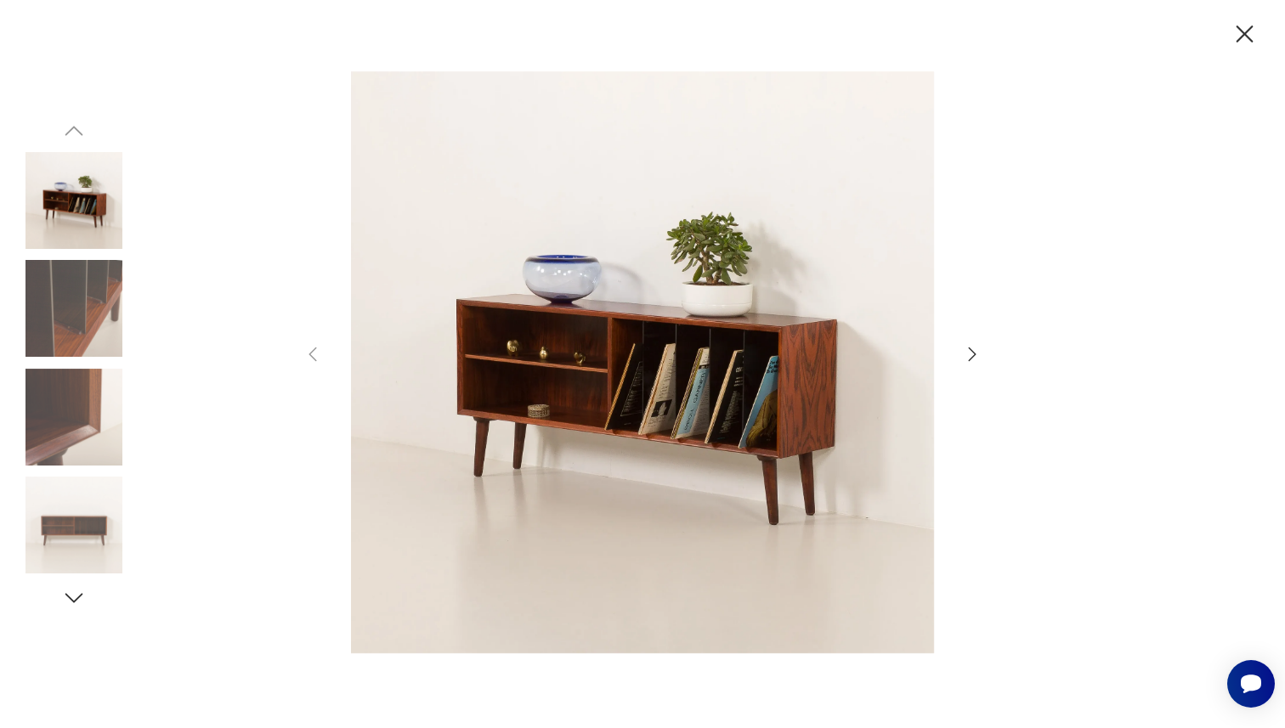
click at [973, 350] on icon "button" at bounding box center [972, 354] width 20 height 20
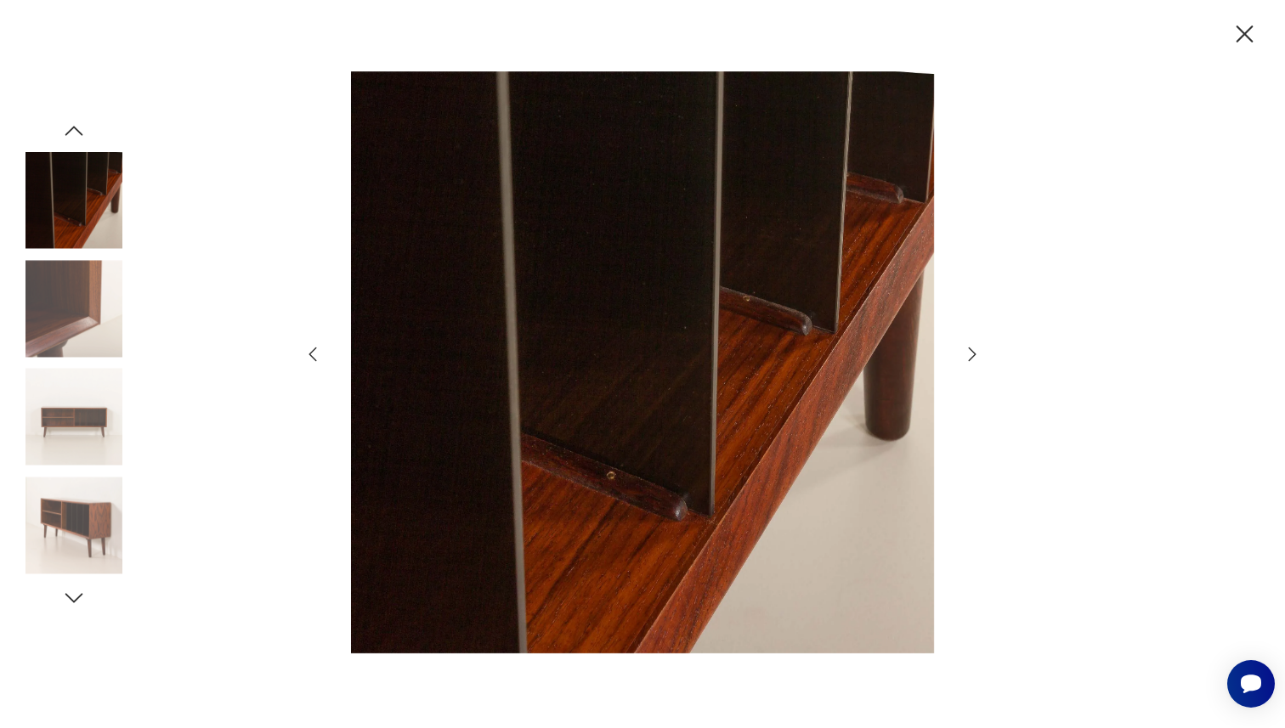
click at [973, 350] on icon "button" at bounding box center [972, 354] width 20 height 20
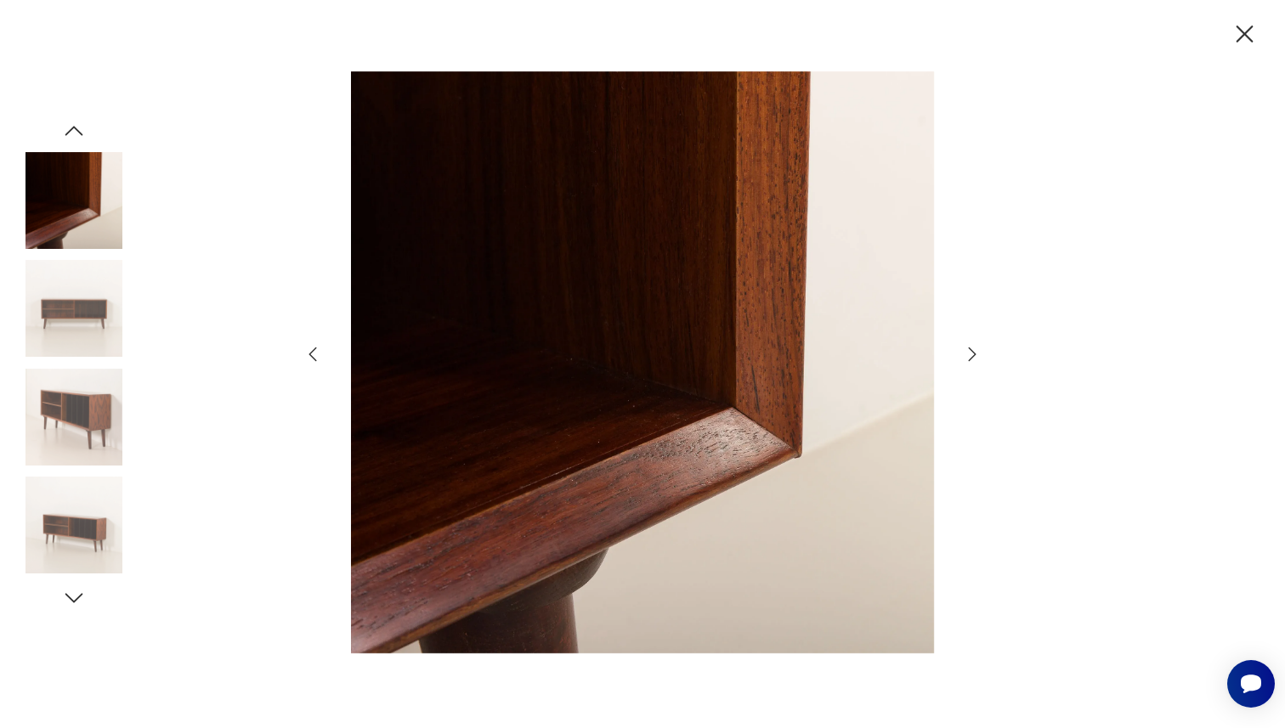
click at [974, 354] on icon "button" at bounding box center [973, 354] width 8 height 14
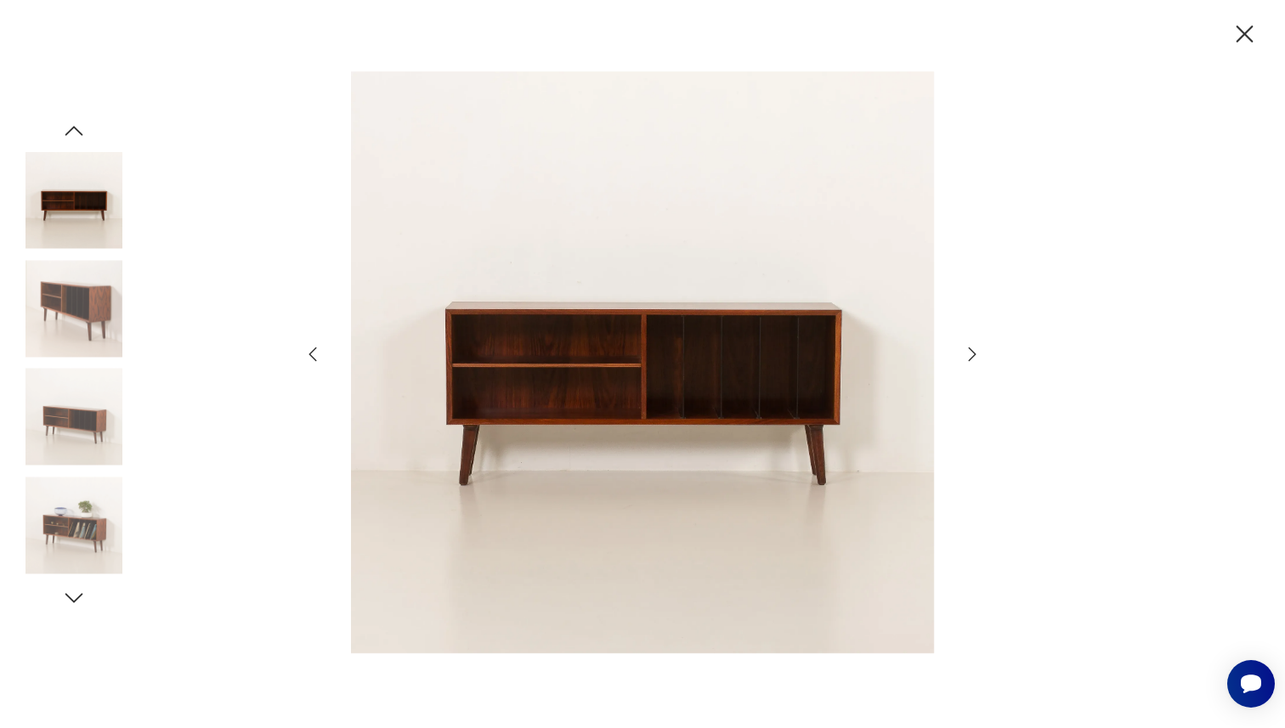
click at [974, 354] on icon "button" at bounding box center [973, 354] width 8 height 14
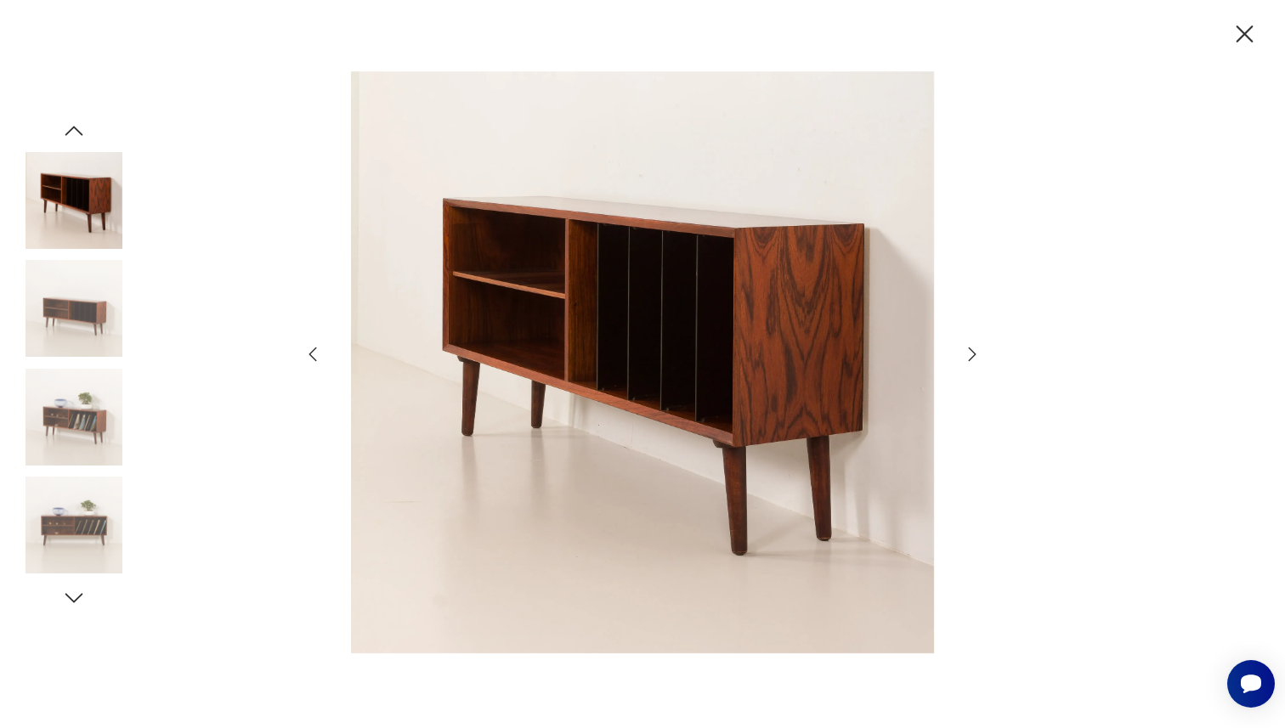
click at [974, 354] on icon "button" at bounding box center [973, 354] width 8 height 14
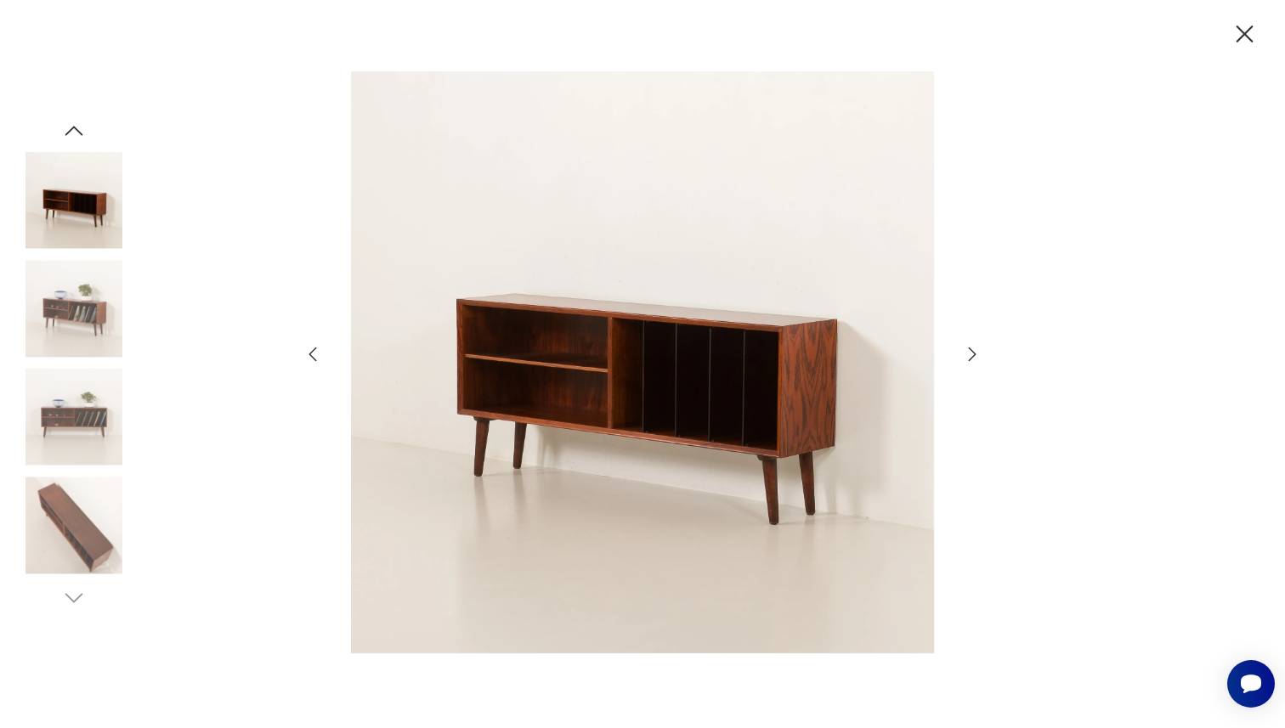
click at [974, 354] on icon "button" at bounding box center [973, 354] width 8 height 14
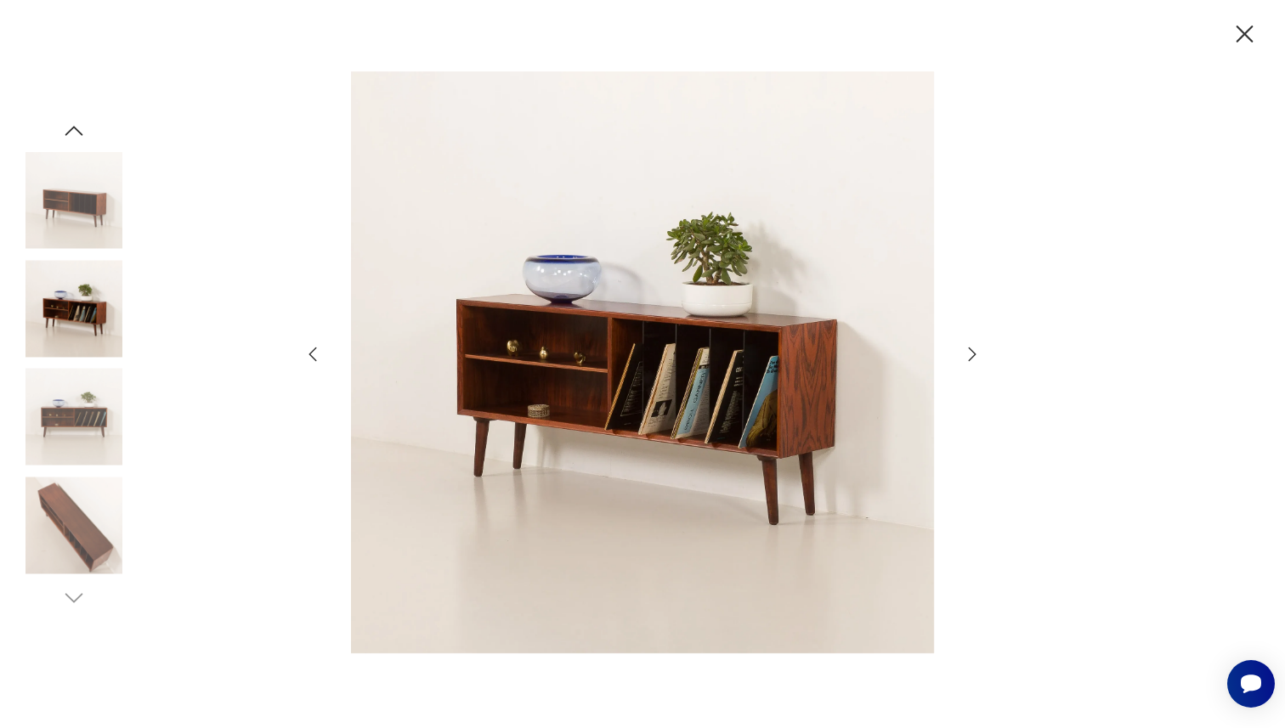
click at [974, 354] on icon "button" at bounding box center [972, 354] width 20 height 20
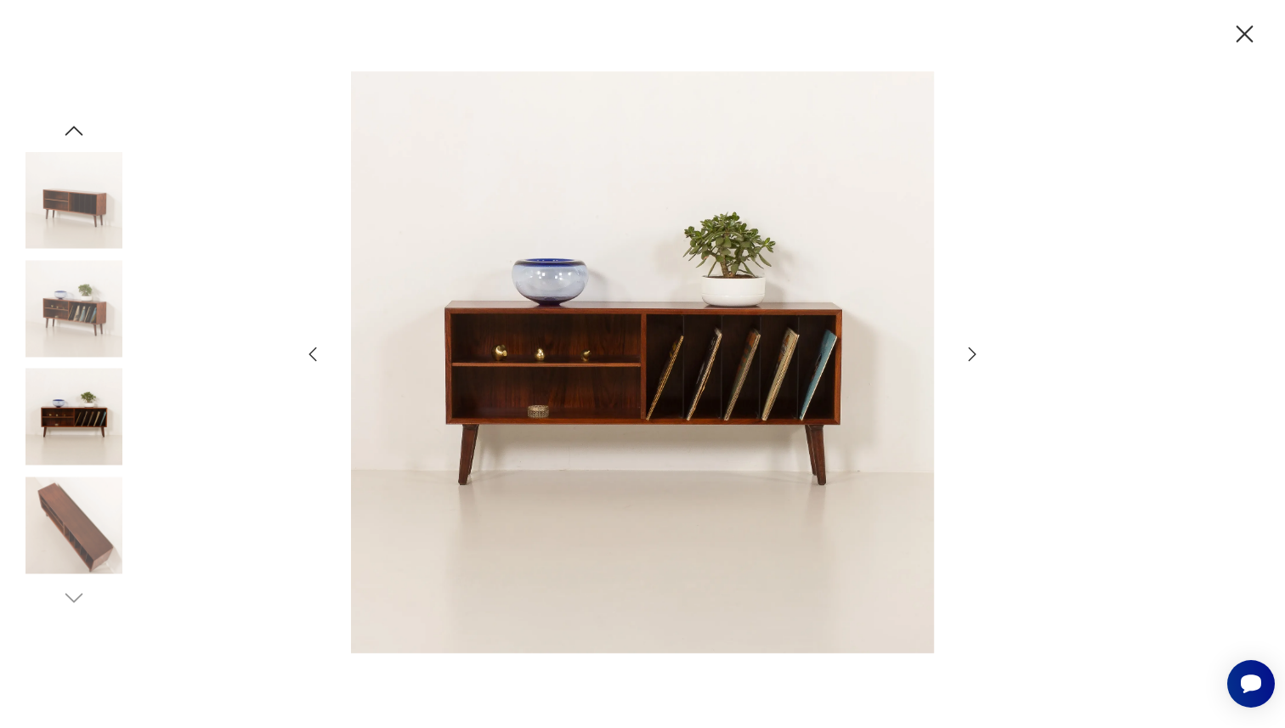
click at [974, 354] on icon "button" at bounding box center [972, 354] width 20 height 20
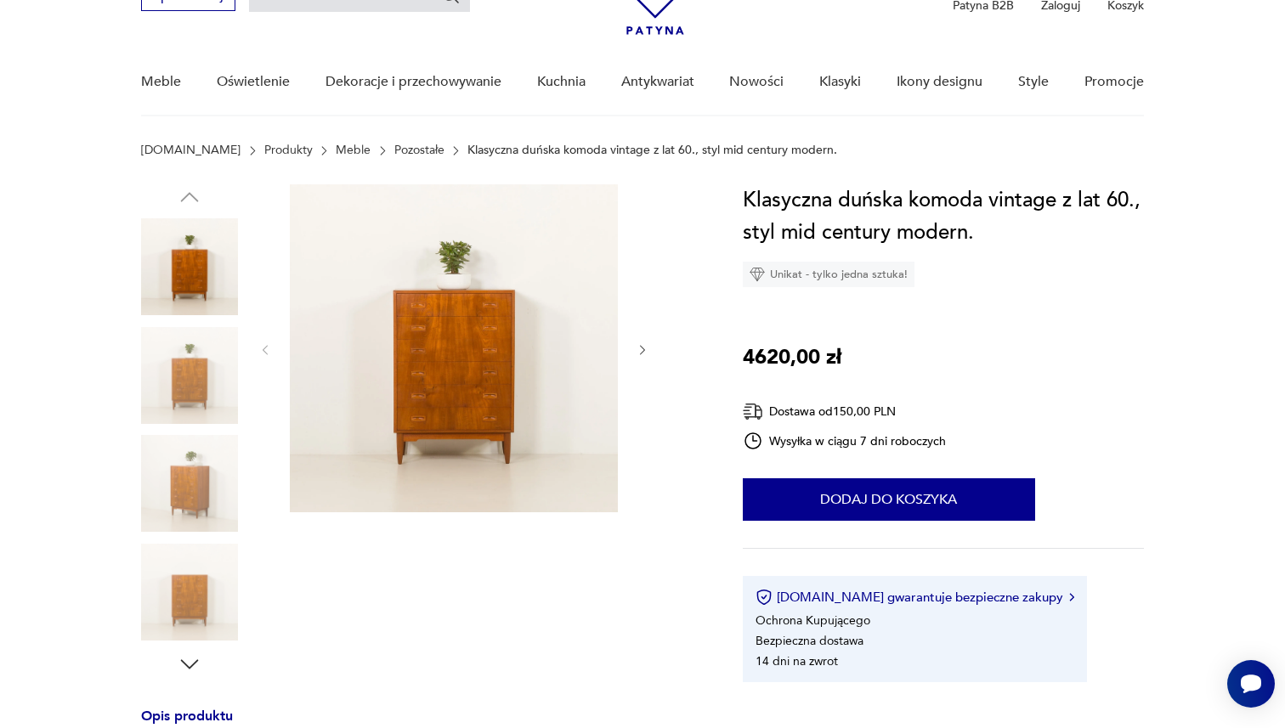
scroll to position [144, 0]
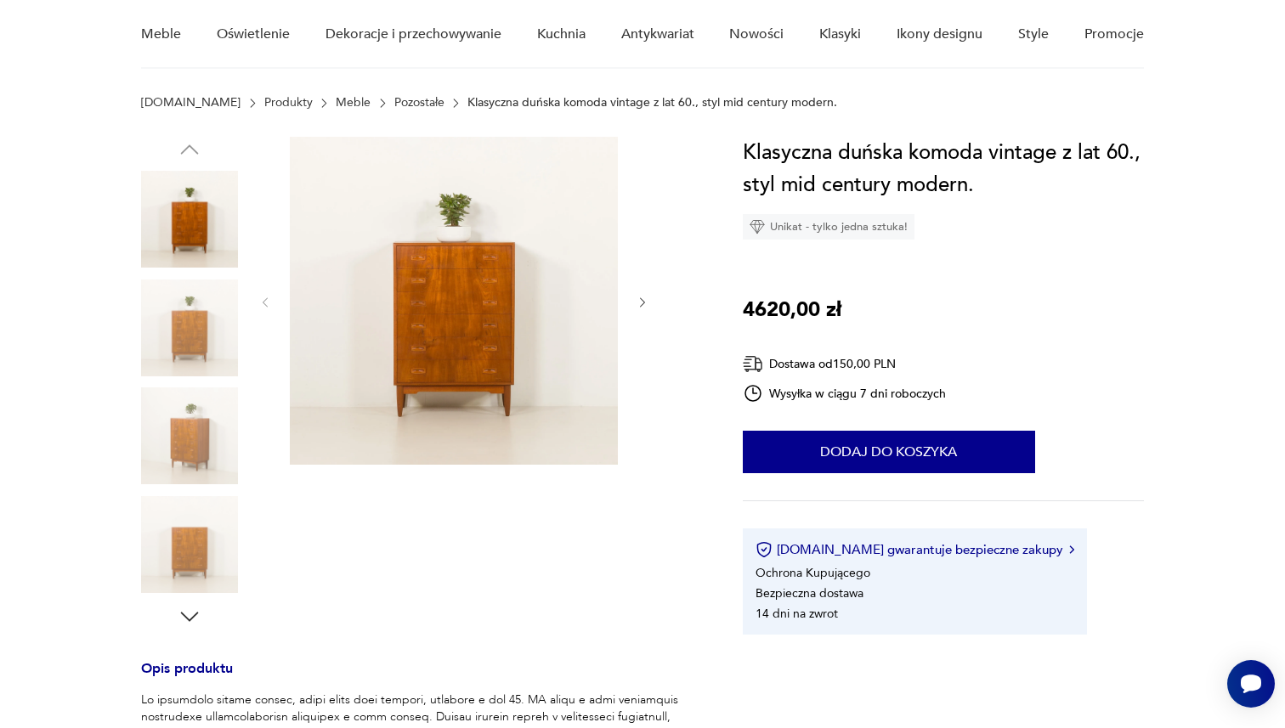
click at [530, 323] on img at bounding box center [454, 301] width 328 height 328
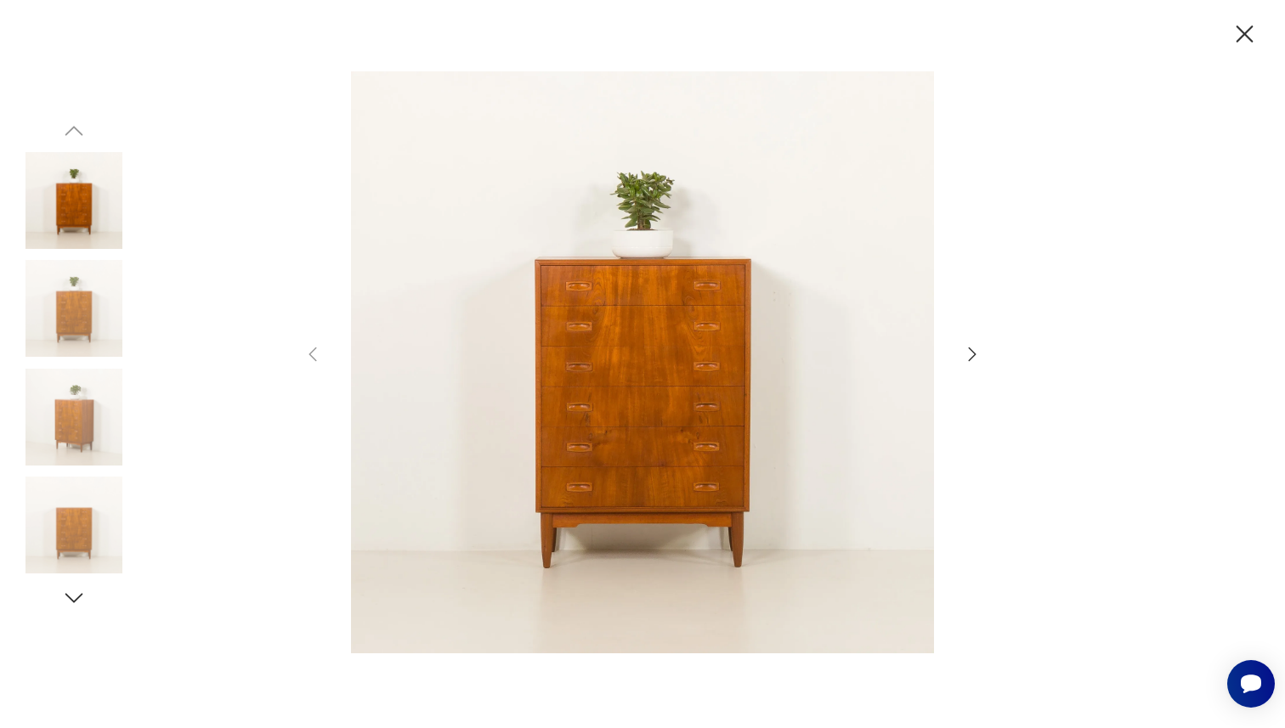
click at [957, 354] on div at bounding box center [643, 364] width 680 height 586
click at [965, 351] on icon "button" at bounding box center [972, 354] width 20 height 20
click at [968, 352] on icon "button" at bounding box center [972, 354] width 20 height 20
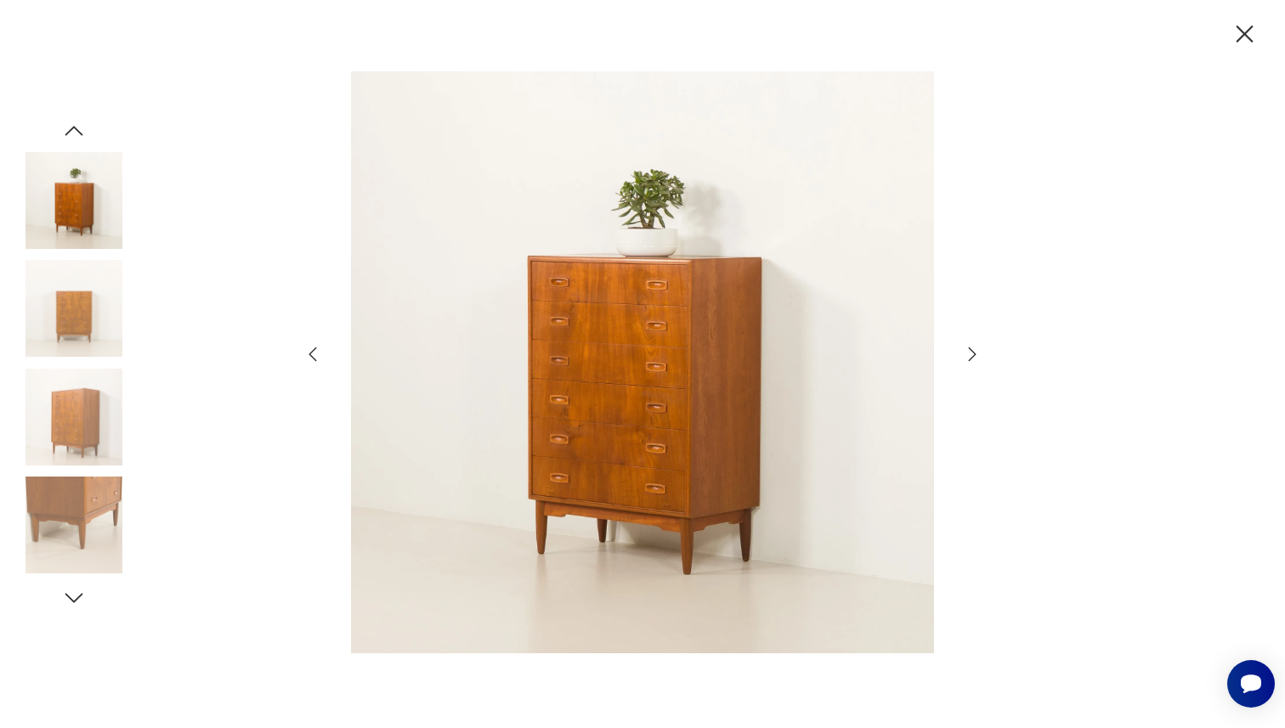
click at [968, 352] on icon "button" at bounding box center [972, 354] width 20 height 20
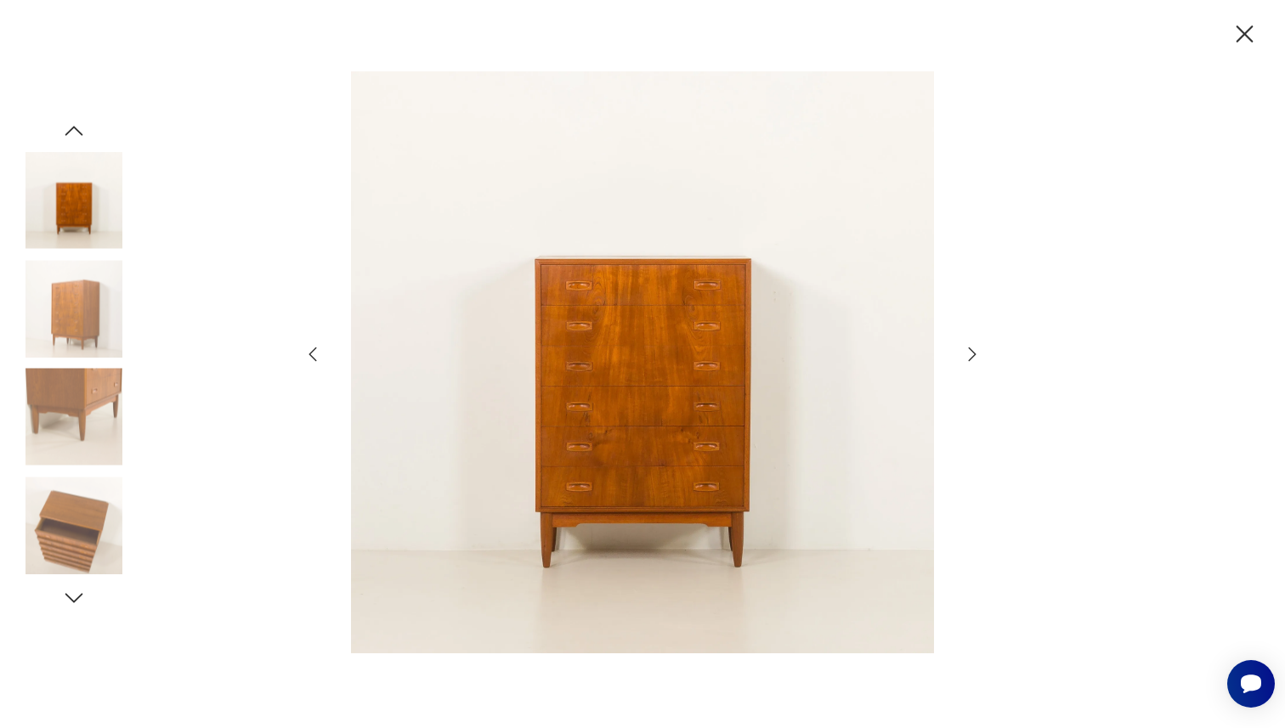
click at [968, 352] on icon "button" at bounding box center [972, 354] width 20 height 20
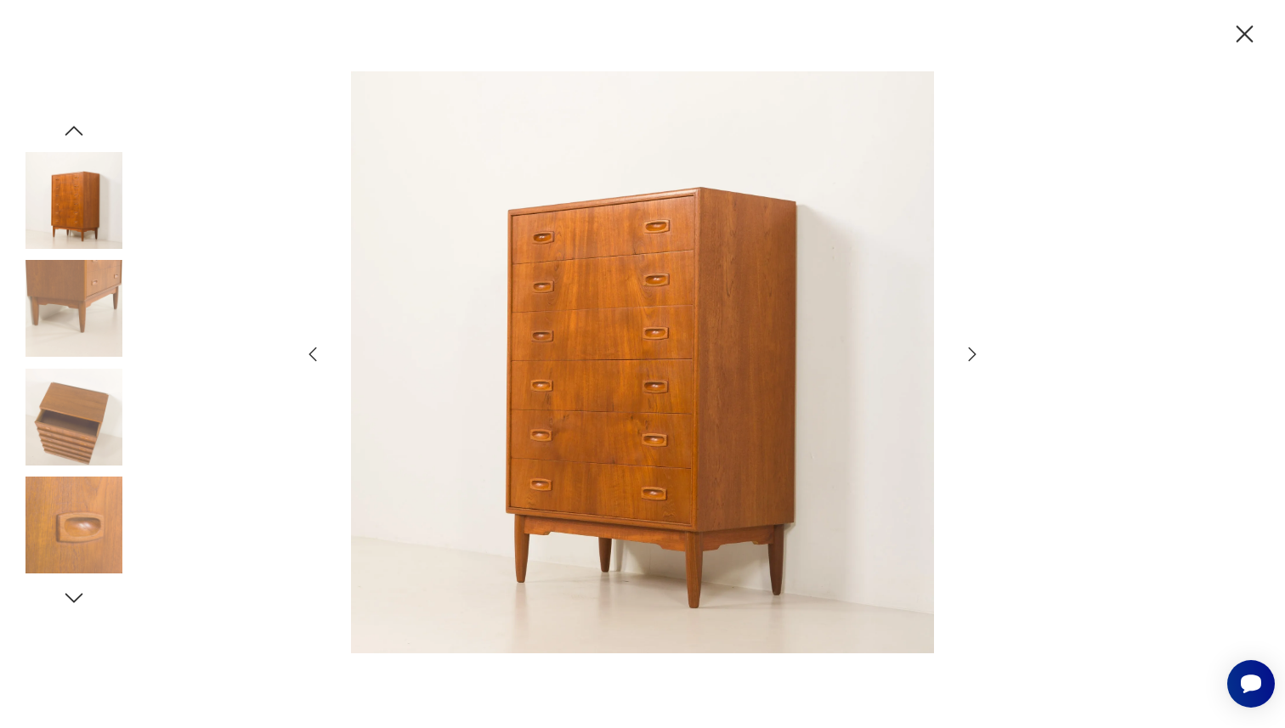
click at [968, 352] on icon "button" at bounding box center [972, 354] width 20 height 20
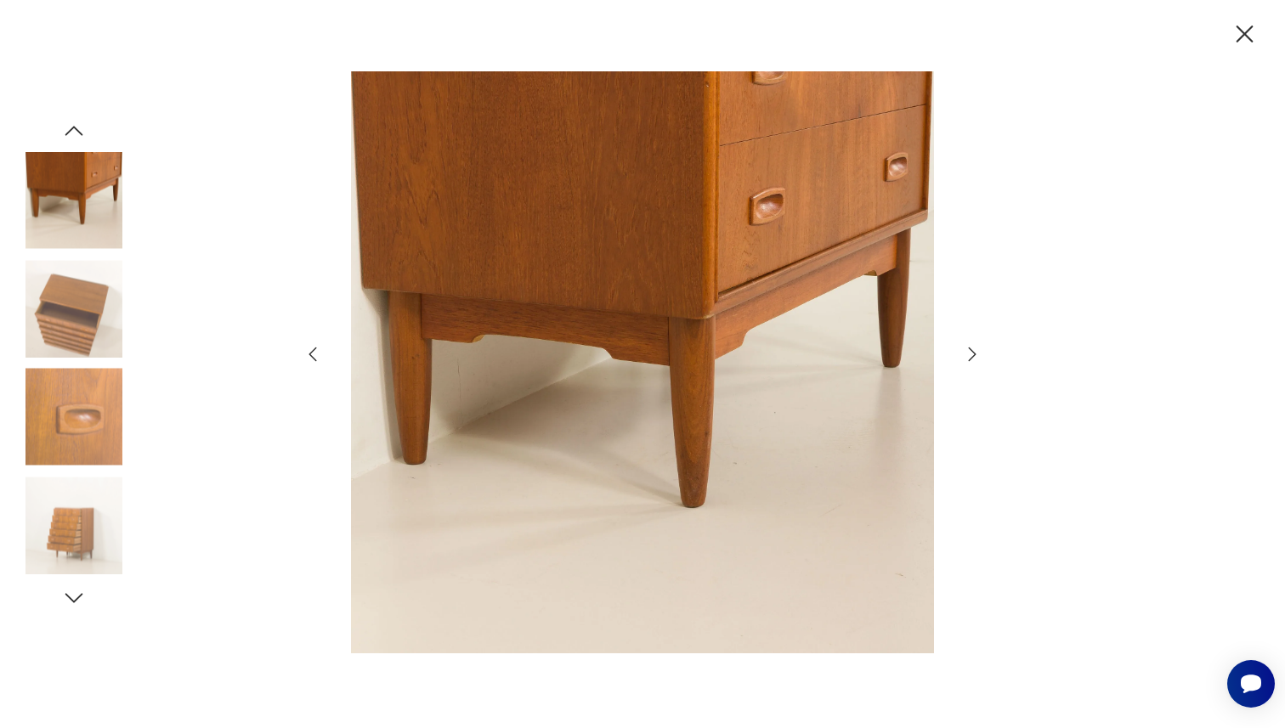
click at [968, 353] on icon "button" at bounding box center [972, 354] width 20 height 20
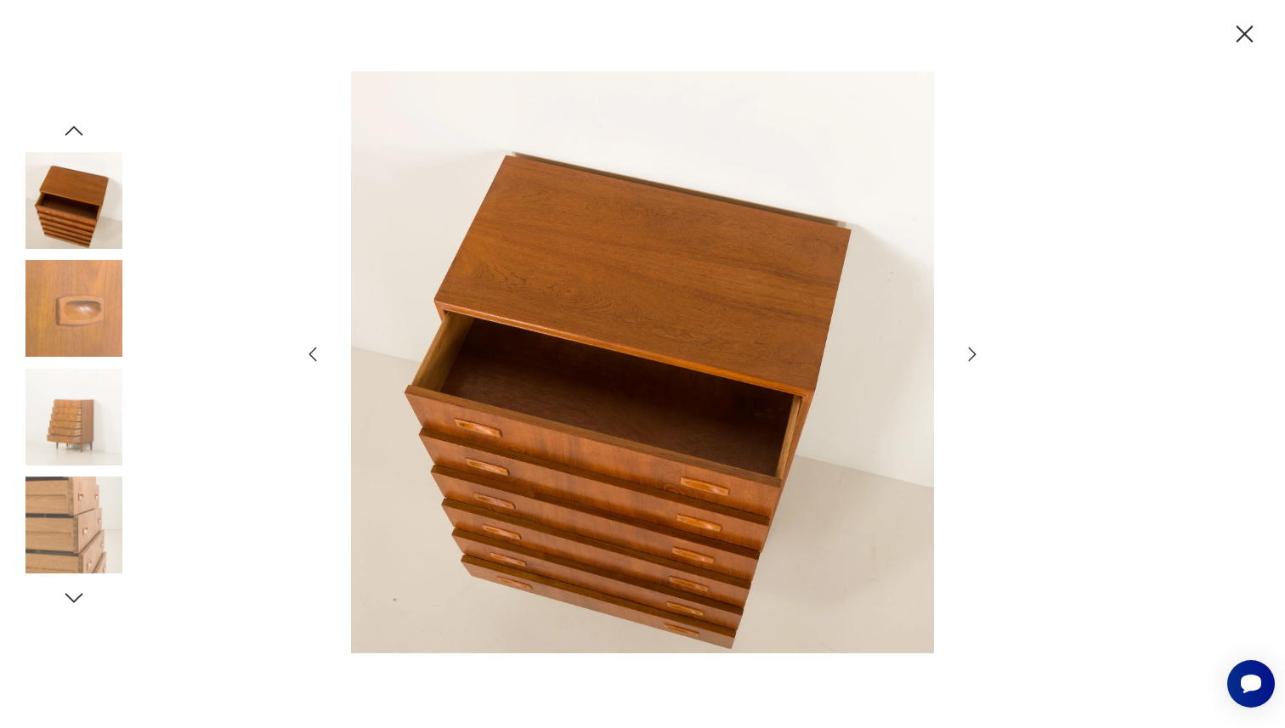
click at [968, 353] on icon "button" at bounding box center [972, 354] width 20 height 20
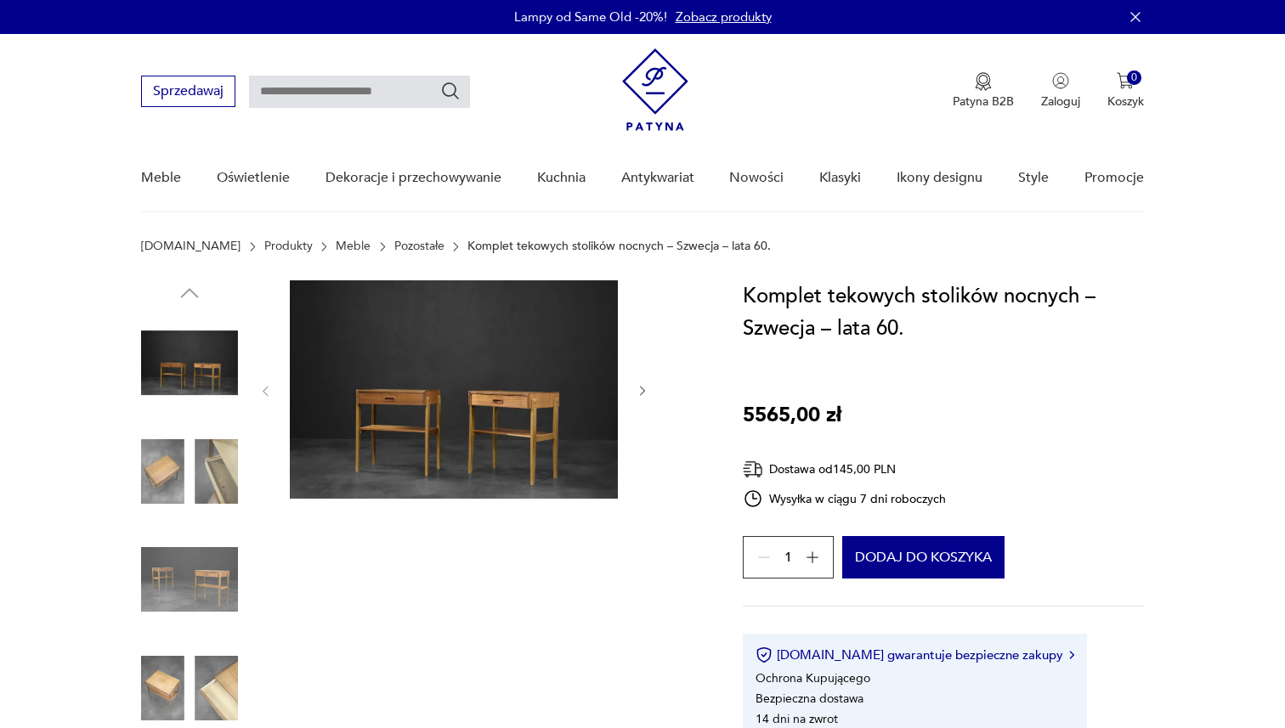
click at [537, 416] on img at bounding box center [454, 389] width 328 height 218
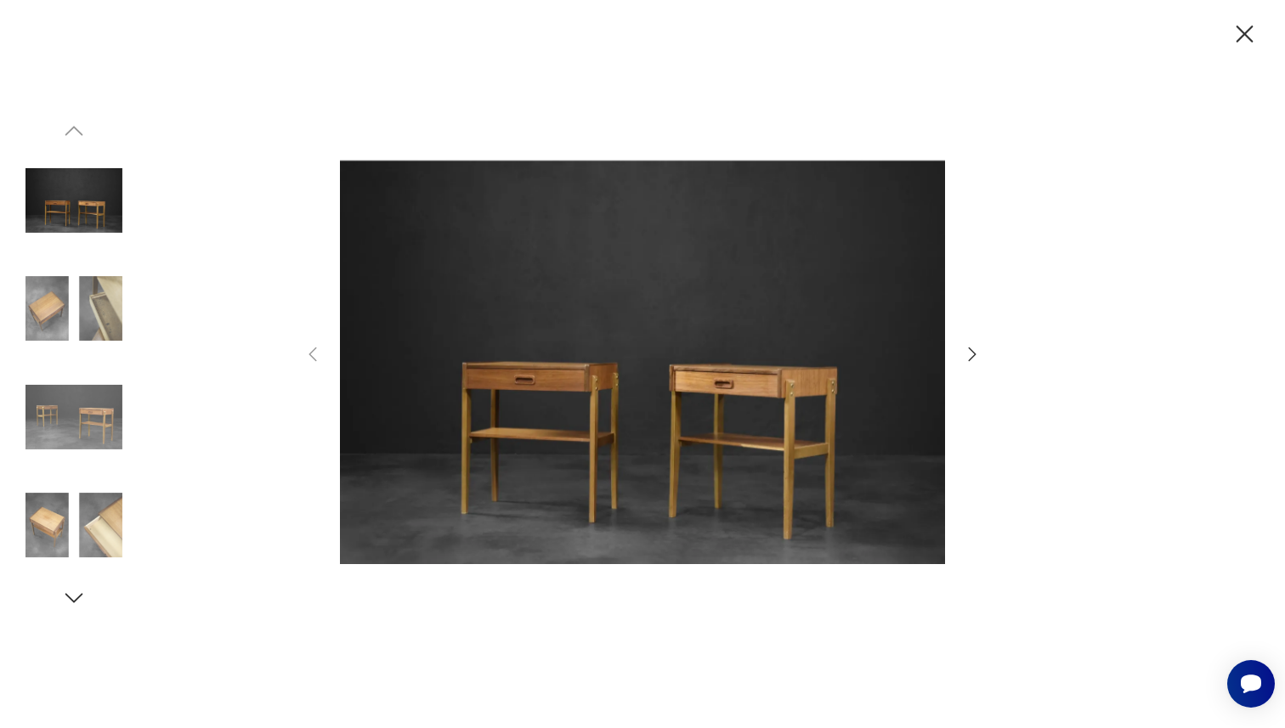
click at [970, 353] on icon "button" at bounding box center [972, 354] width 20 height 20
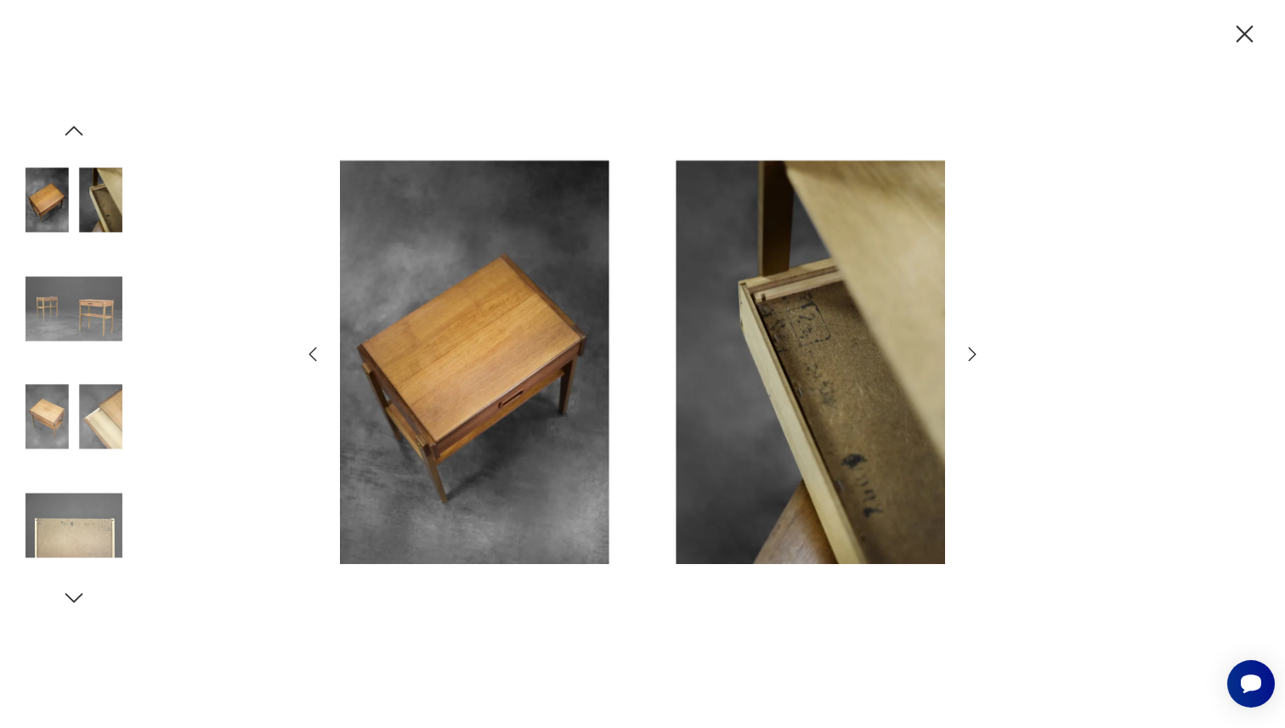
click at [970, 353] on icon "button" at bounding box center [972, 354] width 20 height 20
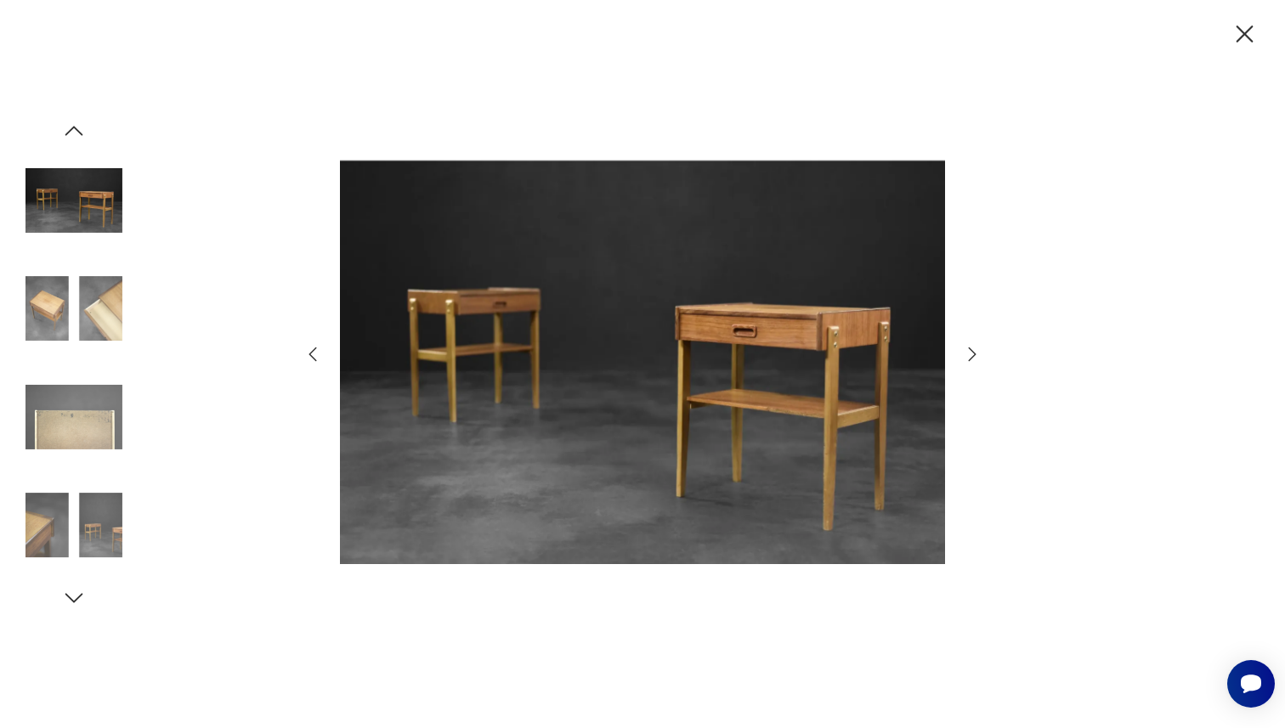
click at [970, 353] on icon "button" at bounding box center [972, 354] width 20 height 20
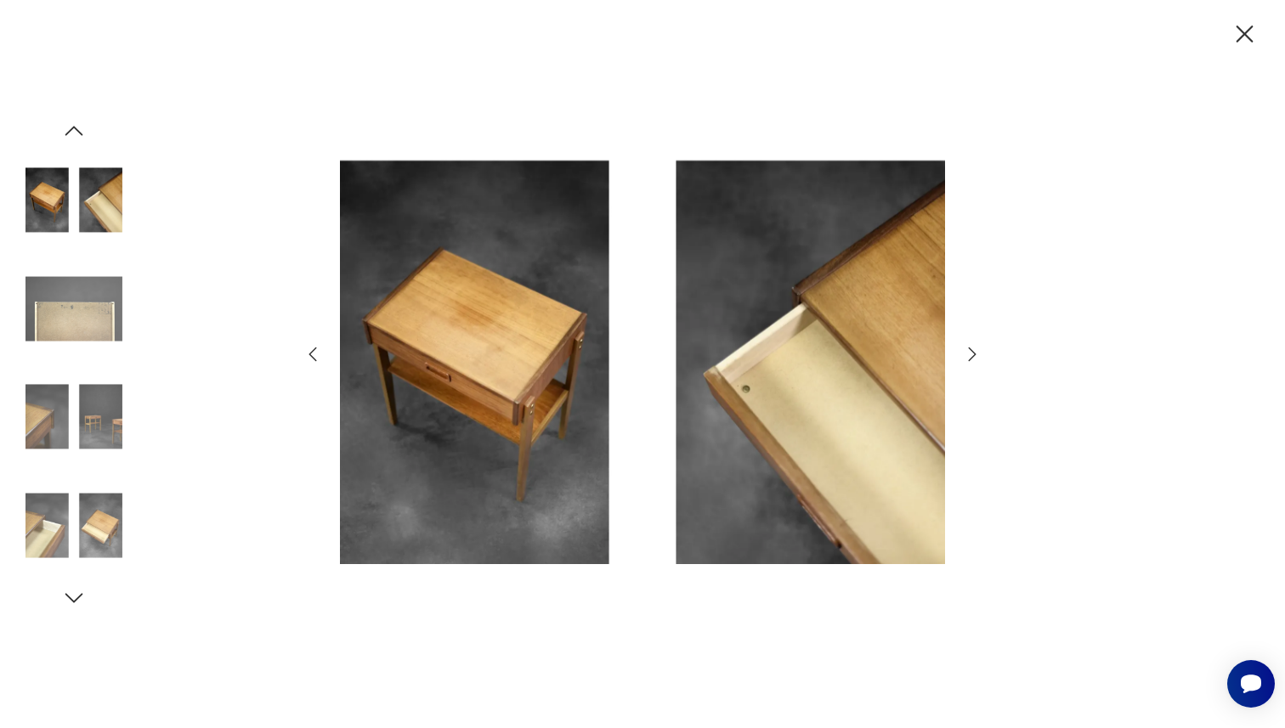
click at [970, 353] on icon "button" at bounding box center [972, 354] width 20 height 20
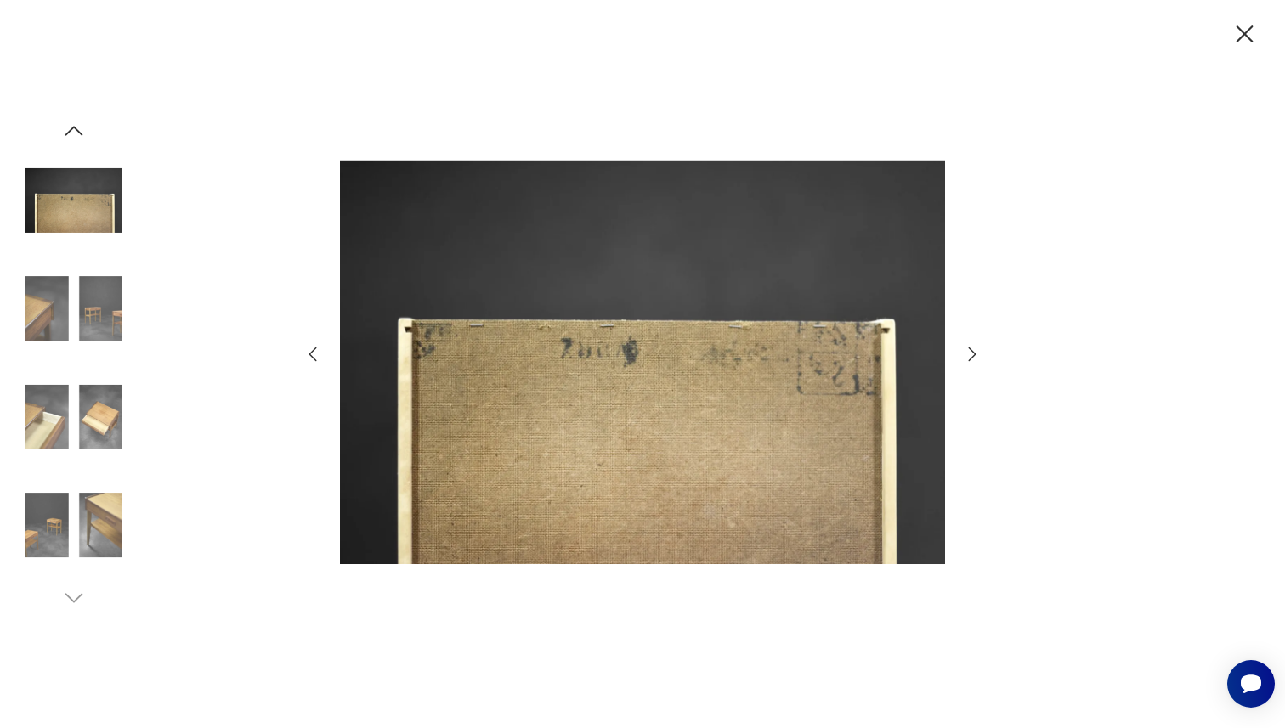
click at [970, 353] on icon "button" at bounding box center [972, 354] width 20 height 20
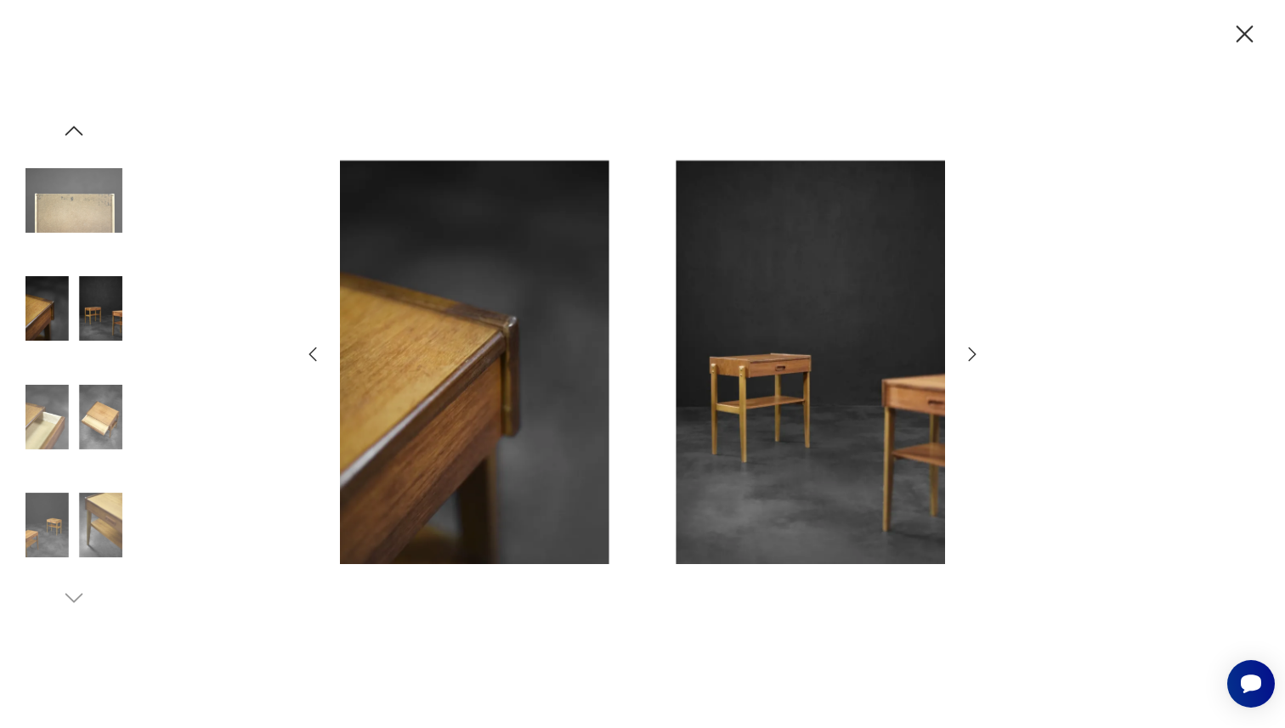
click at [970, 353] on icon "button" at bounding box center [972, 354] width 20 height 20
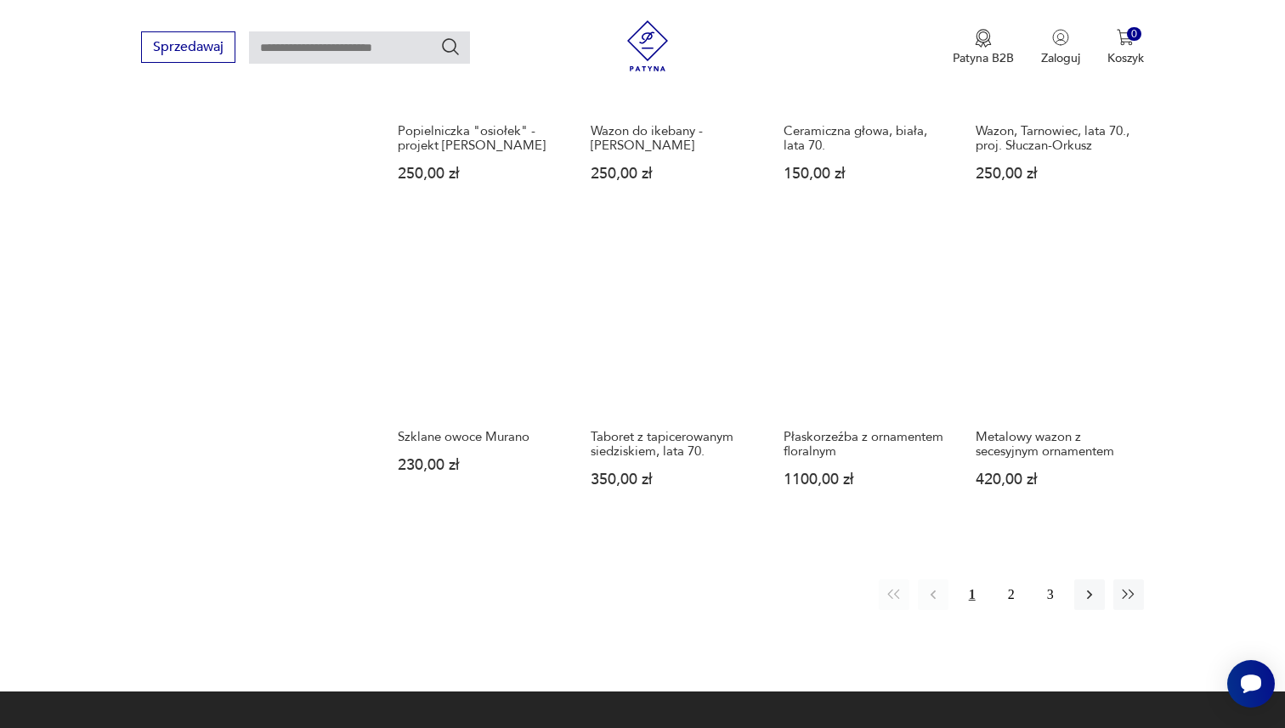
scroll to position [1359, 0]
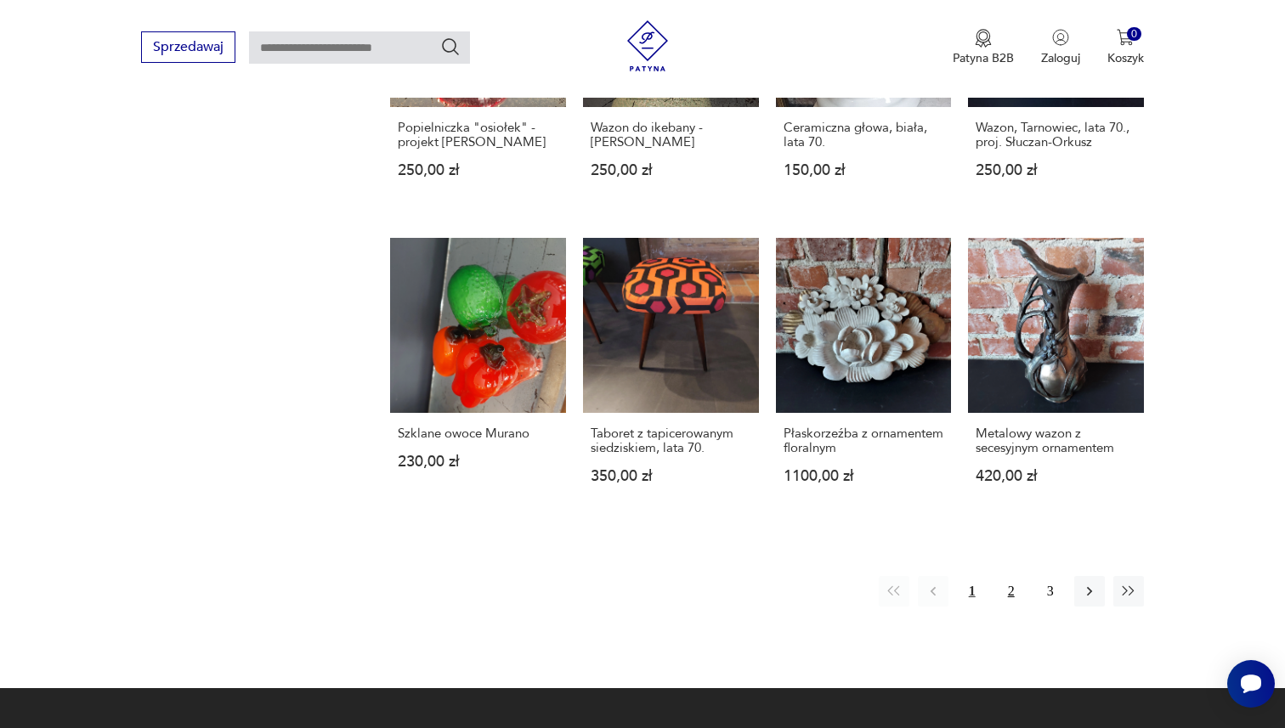
click at [1016, 597] on button "2" at bounding box center [1011, 591] width 31 height 31
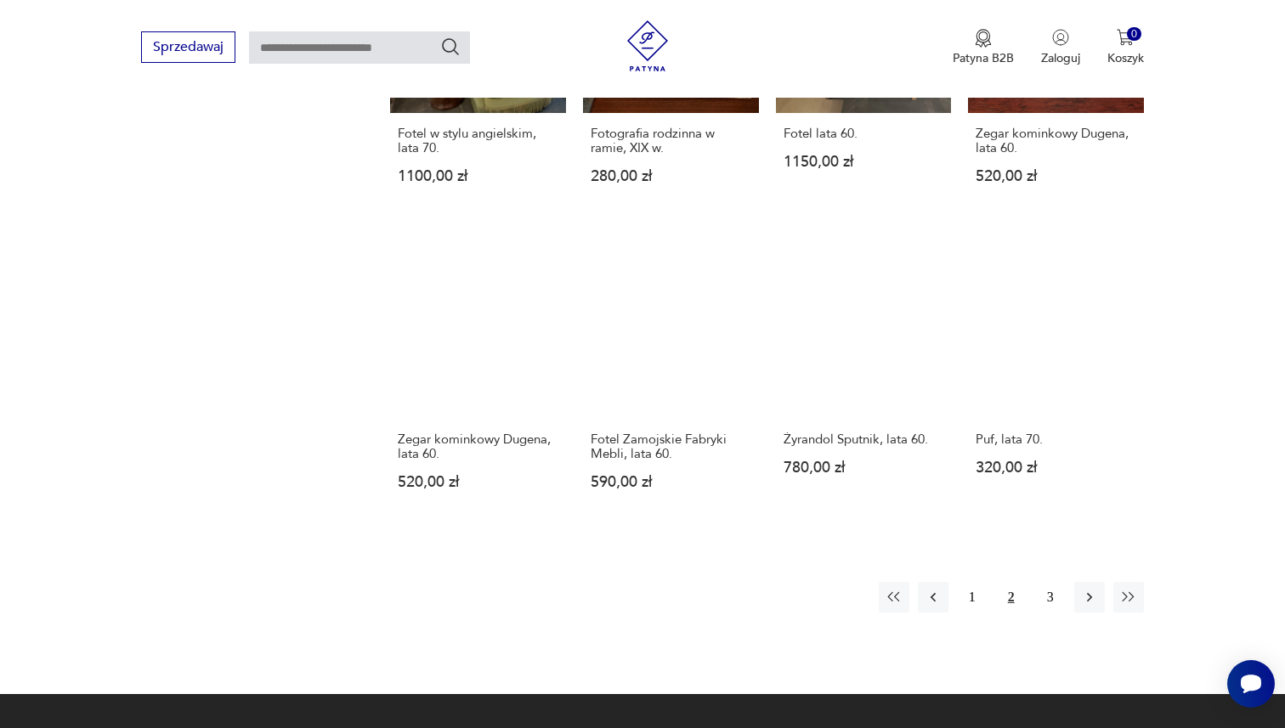
scroll to position [1377, 0]
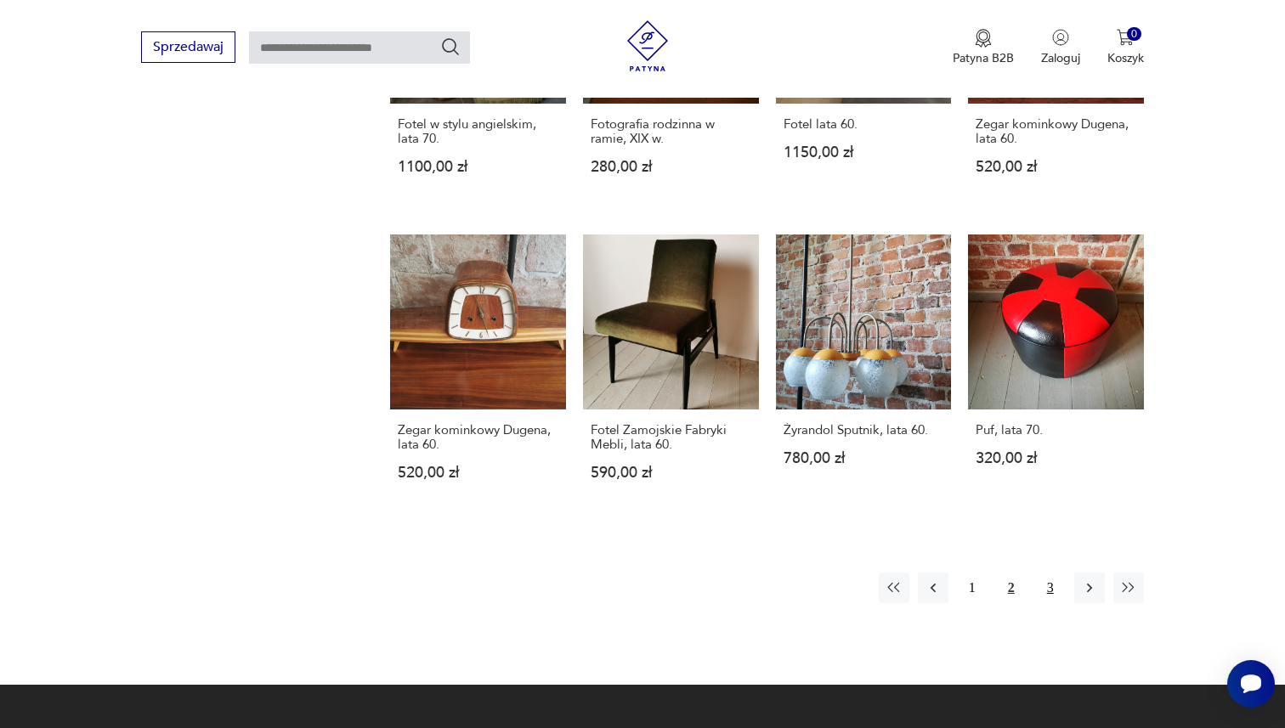
click at [1051, 573] on button "3" at bounding box center [1050, 588] width 31 height 31
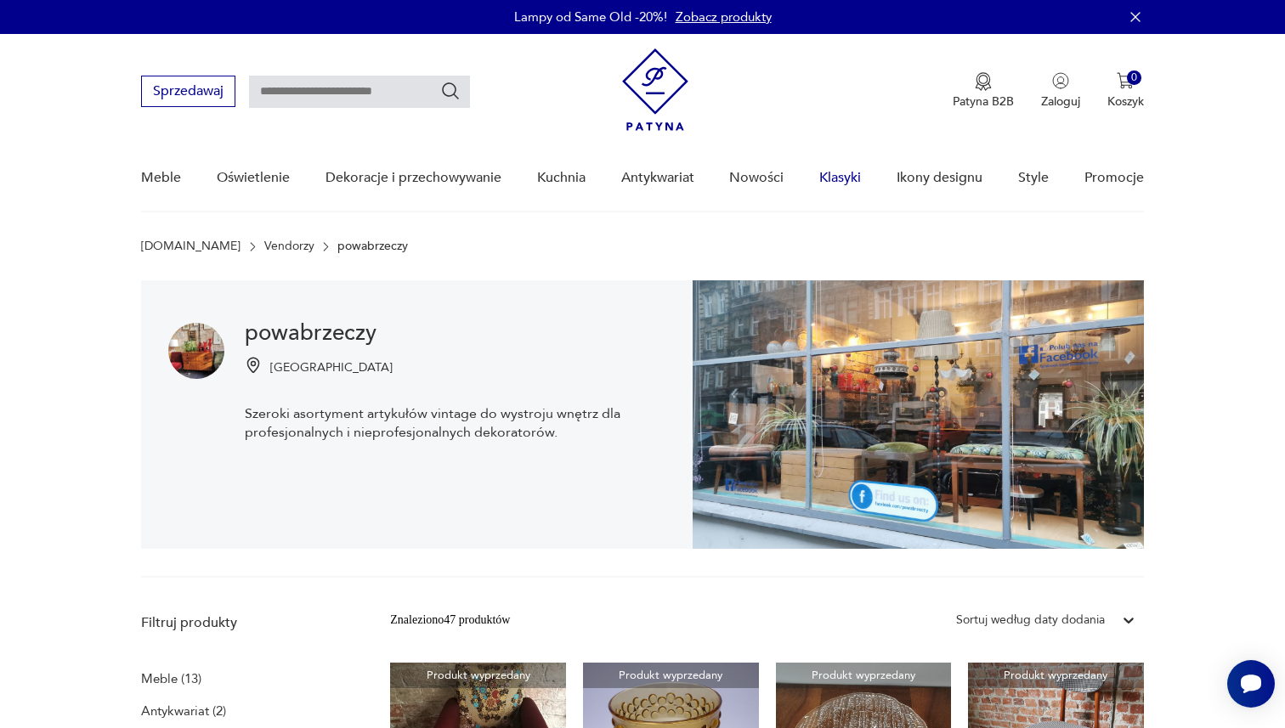
click at [845, 184] on link "Klasyki" at bounding box center [840, 177] width 42 height 65
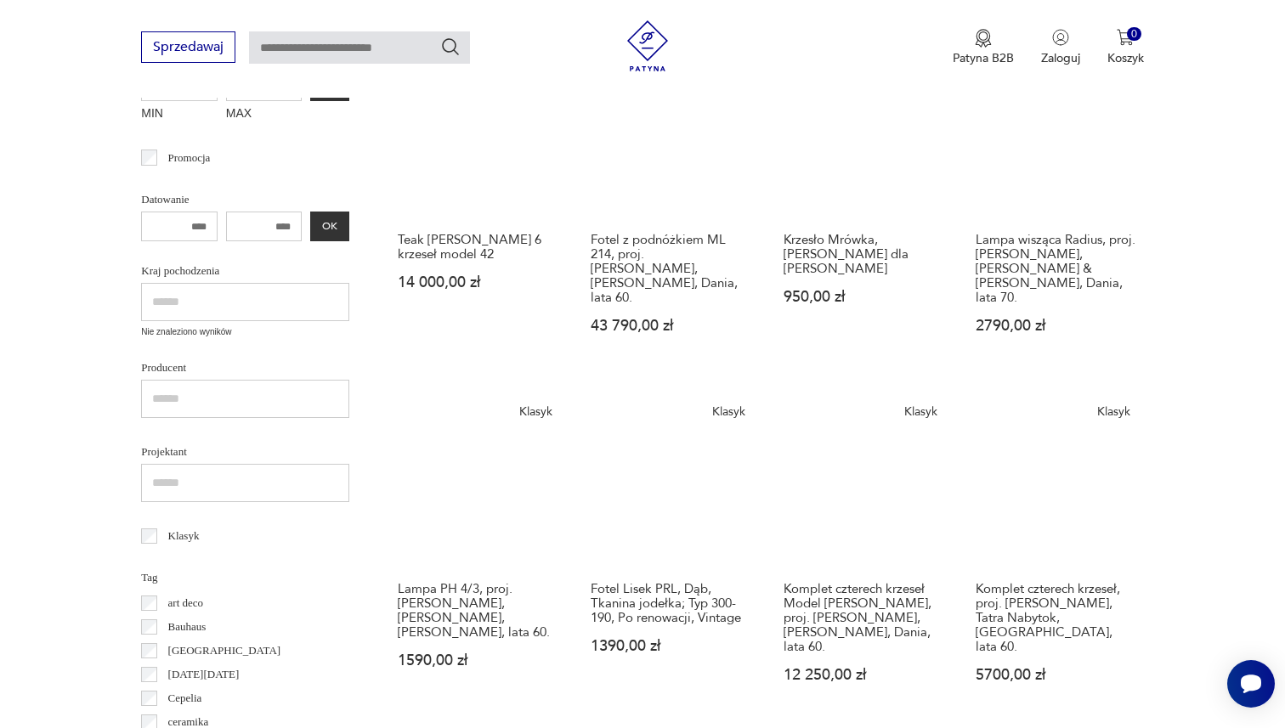
scroll to position [375, 0]
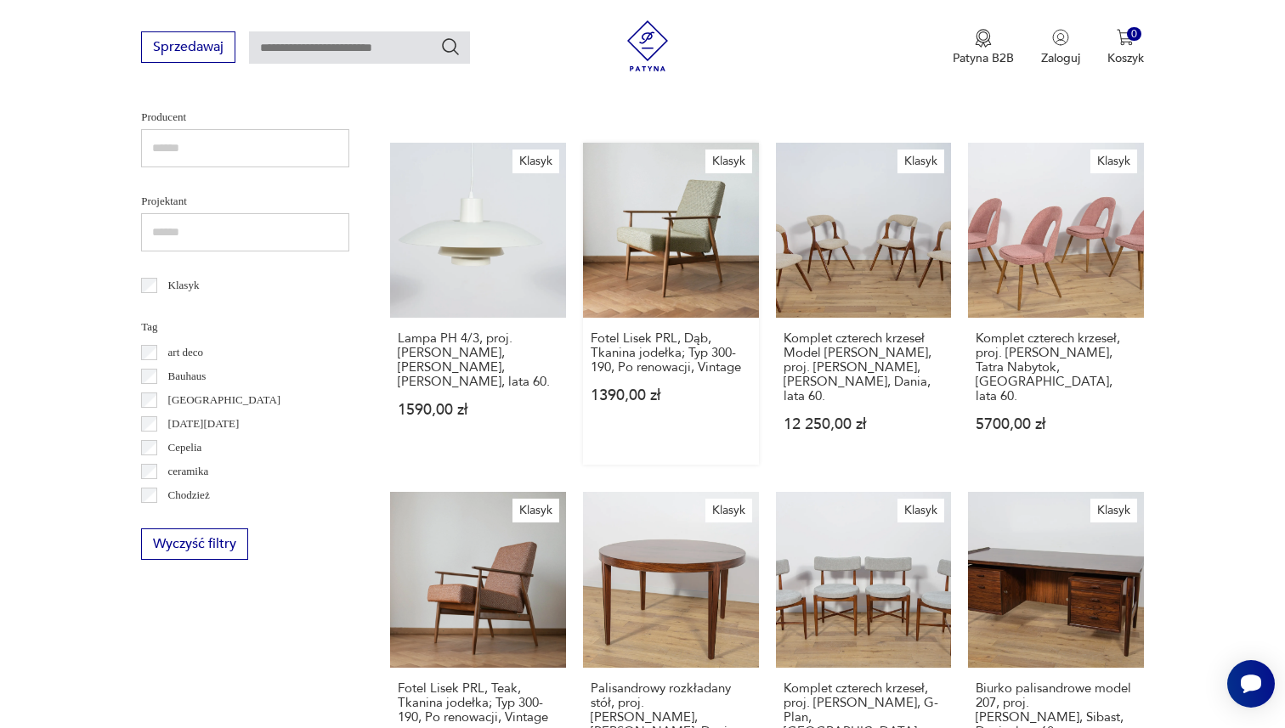
click at [656, 241] on link "Klasyk Fotel Lisek PRL, Dąb, Tkanina jodełka; Typ 300-190, Po renowacji, Vintag…" at bounding box center [671, 304] width 176 height 323
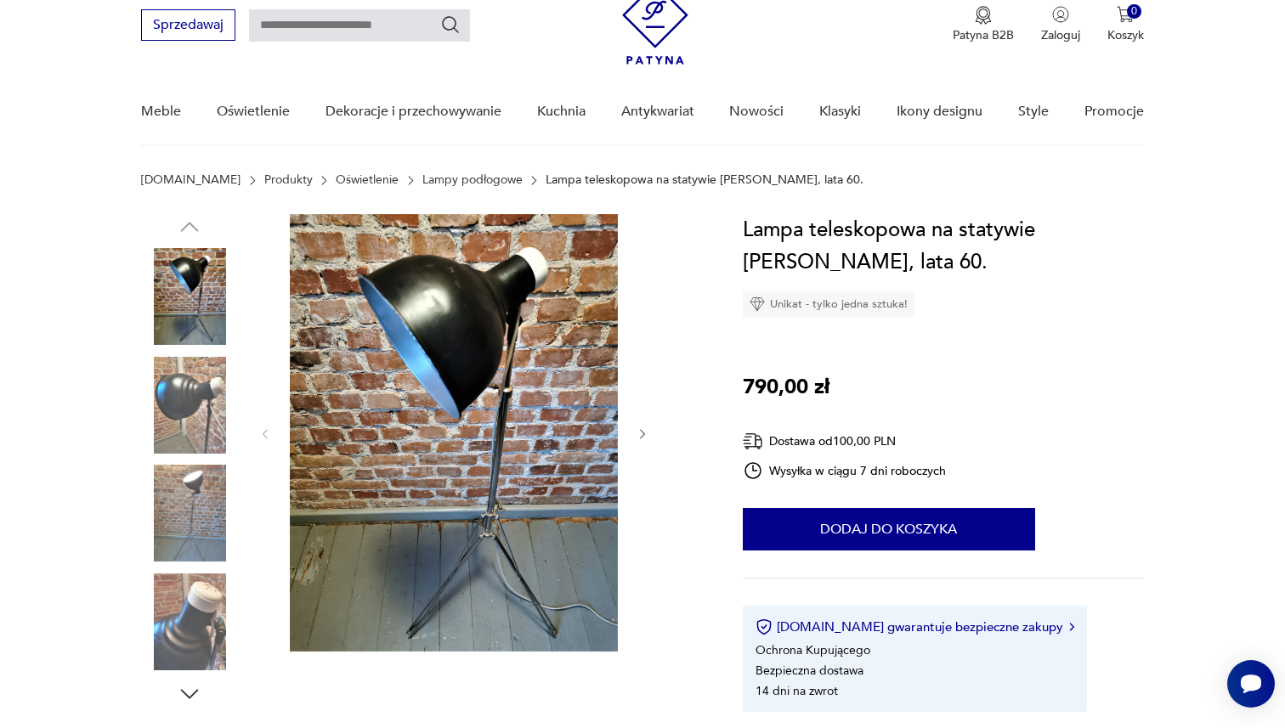
scroll to position [89, 0]
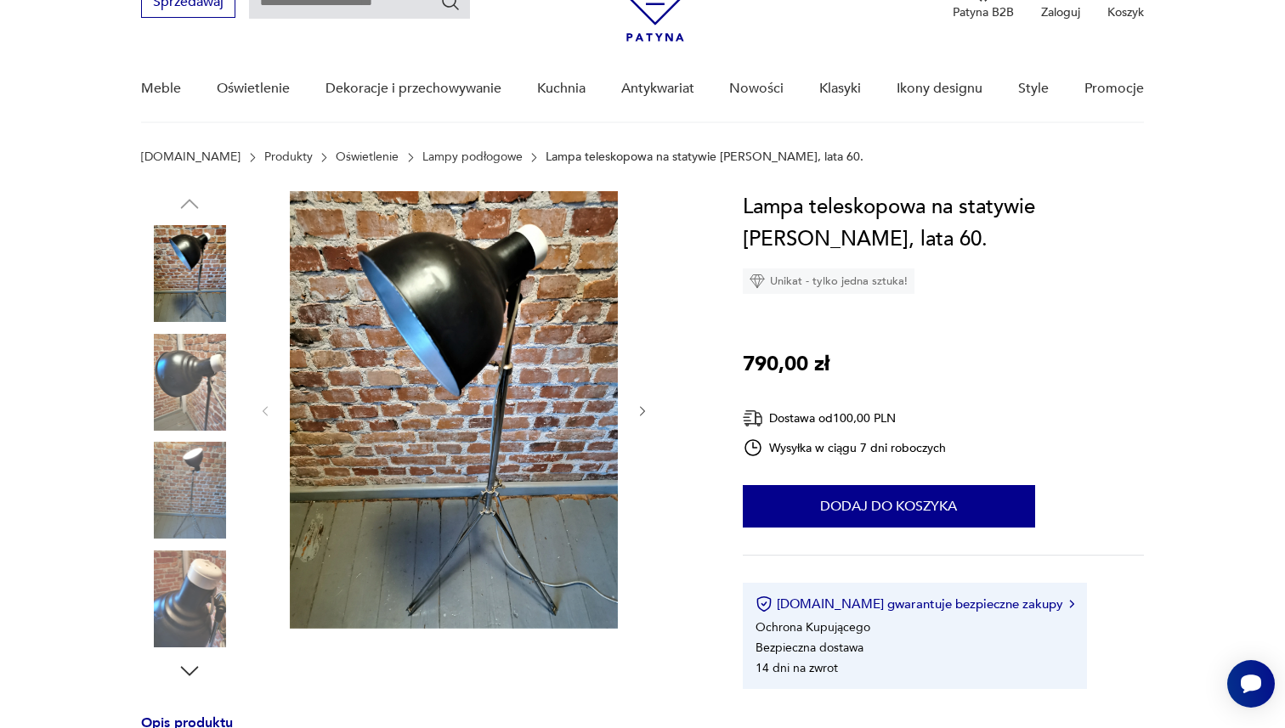
click at [569, 429] on img at bounding box center [454, 410] width 328 height 438
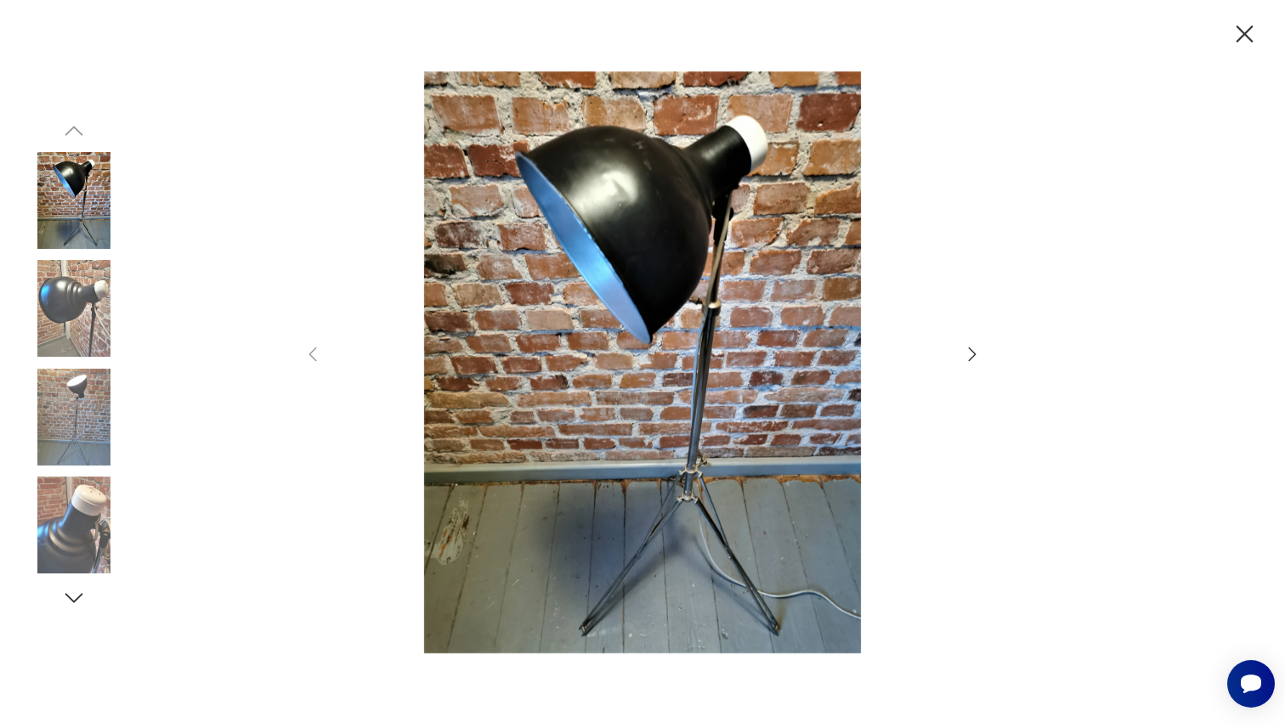
click at [971, 346] on icon "button" at bounding box center [972, 354] width 20 height 20
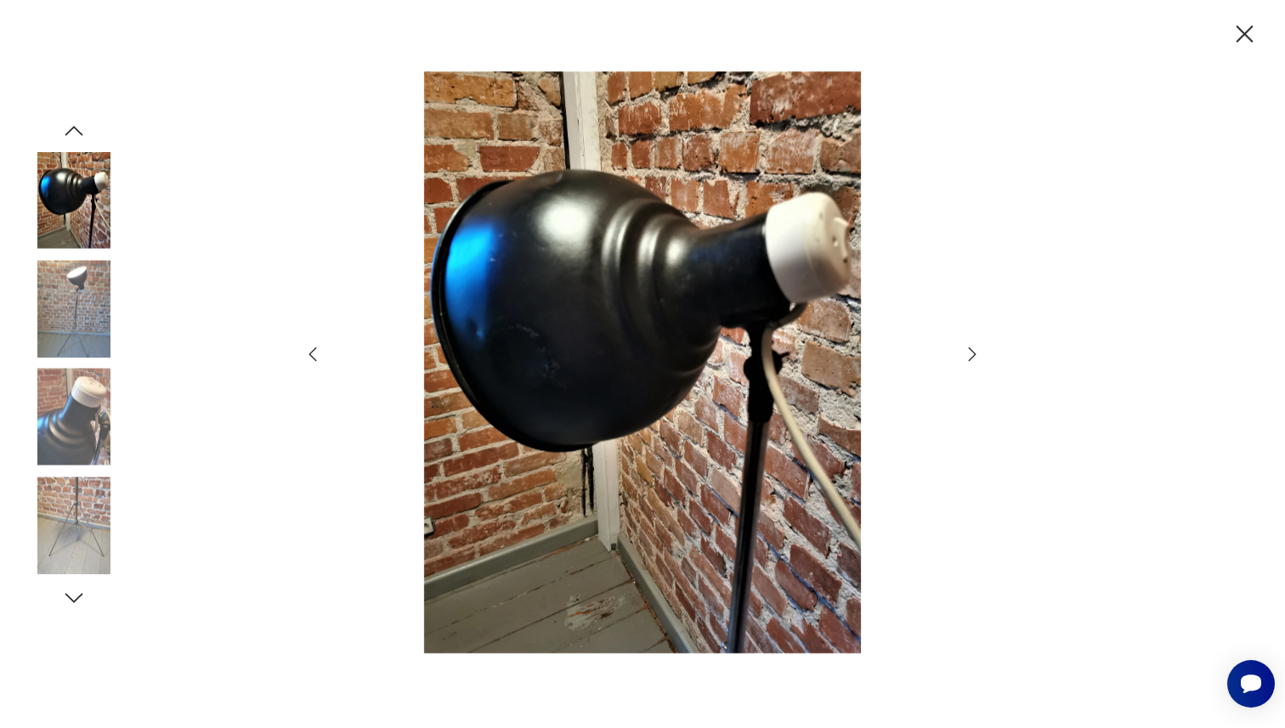
click at [974, 347] on icon "button" at bounding box center [972, 354] width 20 height 20
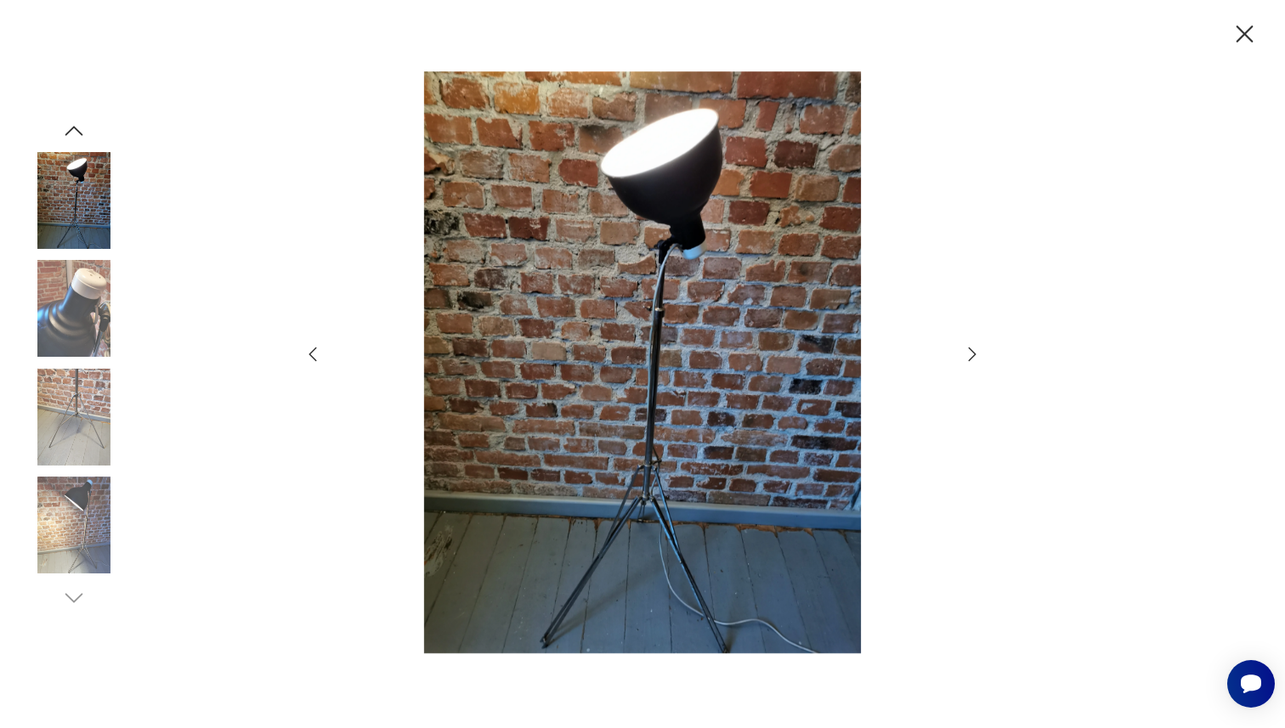
click at [975, 348] on icon "button" at bounding box center [972, 354] width 20 height 20
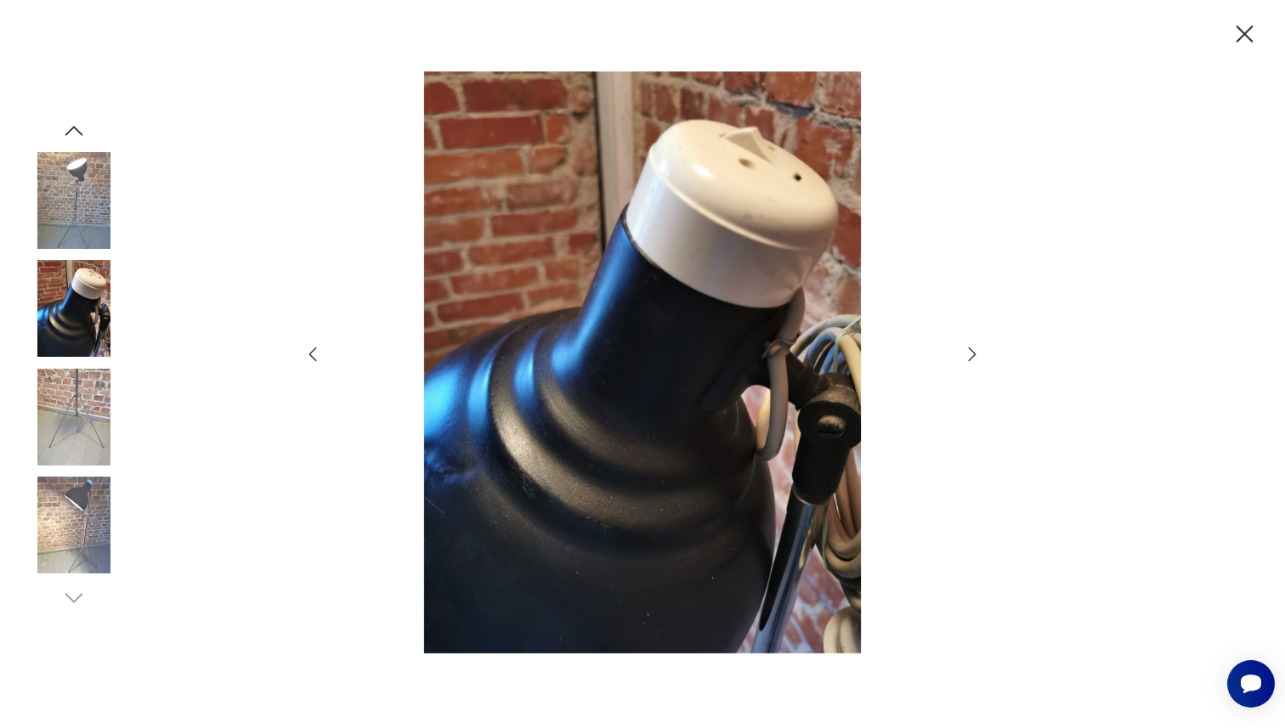
click at [975, 348] on icon "button" at bounding box center [972, 354] width 20 height 20
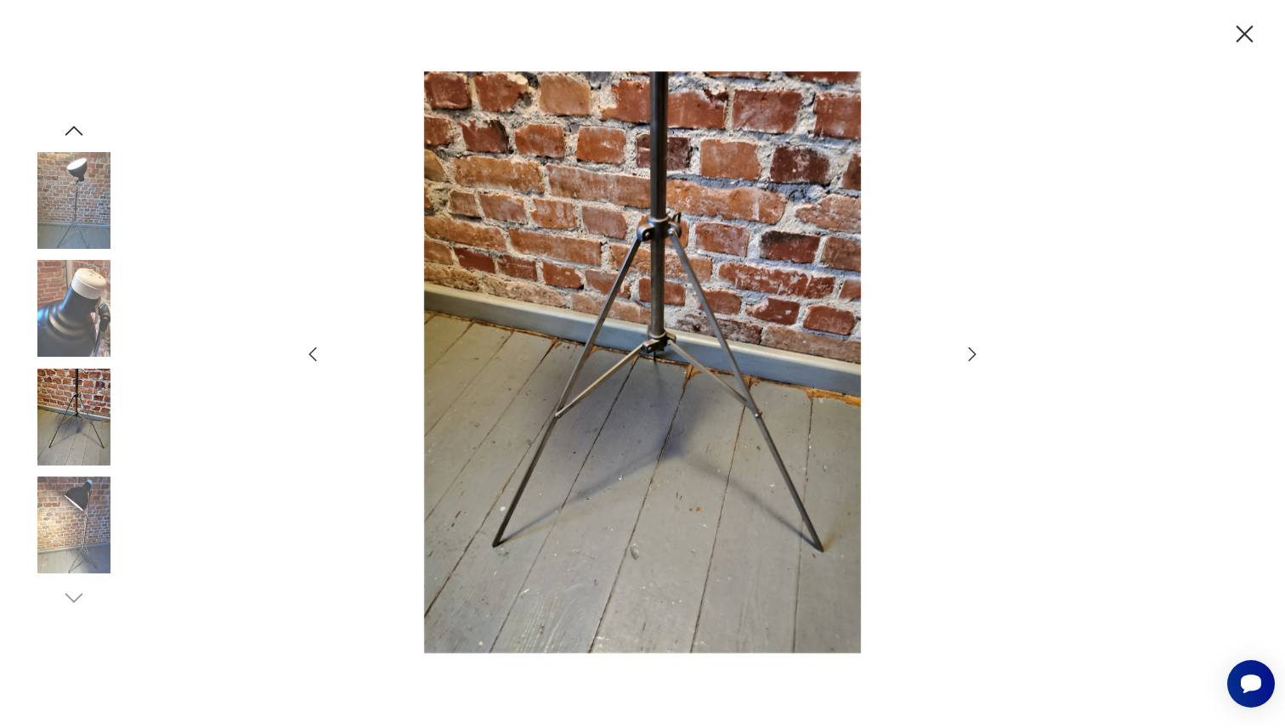
click at [975, 348] on icon "button" at bounding box center [972, 354] width 20 height 20
